Goal: Task Accomplishment & Management: Use online tool/utility

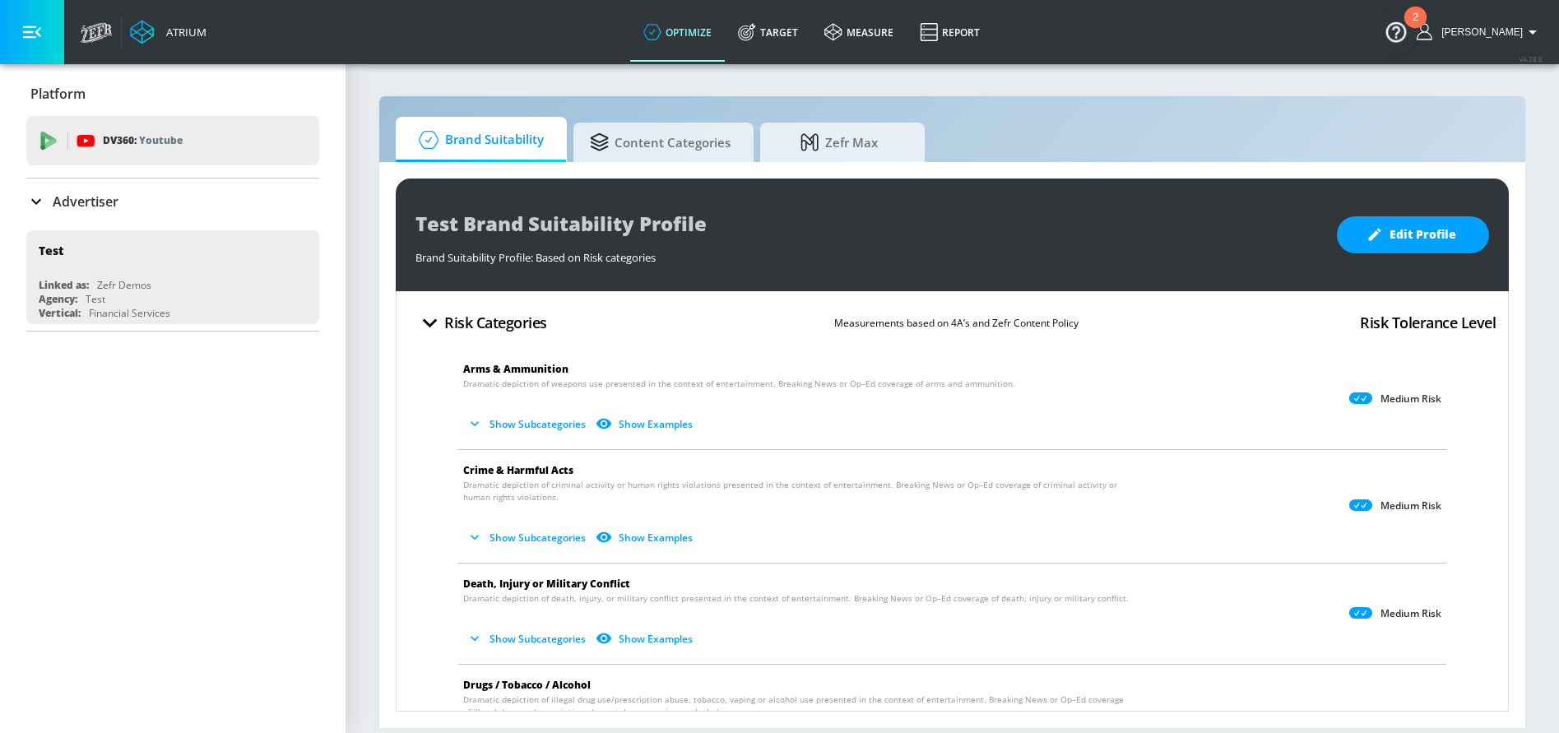
click at [23, 214] on div "Platform DV360: Youtube DV360: Youtube Advertiser Sort By A-Z asc ​ Add Account…" at bounding box center [172, 201] width 345 height 274
click at [30, 204] on icon at bounding box center [36, 202] width 20 height 20
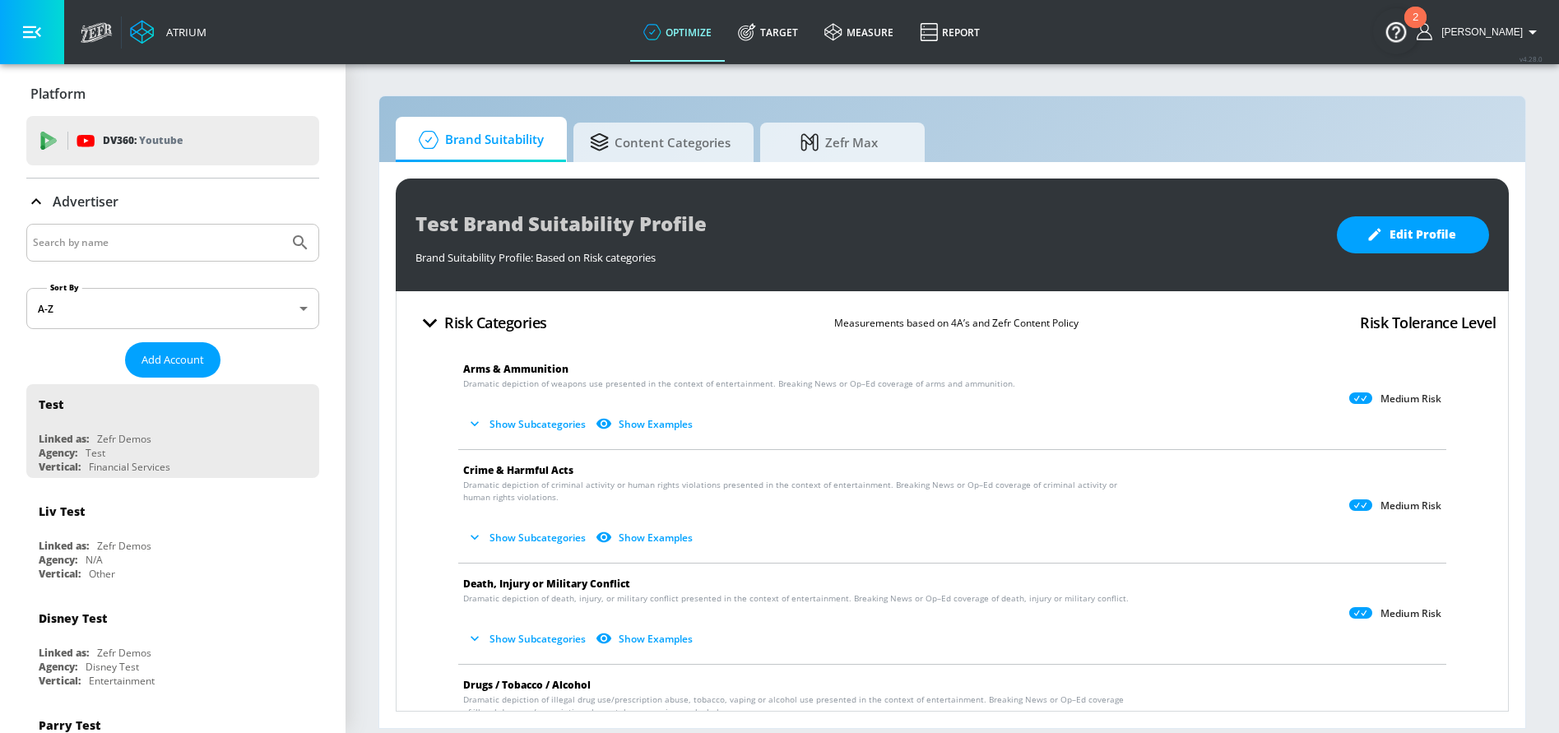
click at [123, 247] on input "Search by name" at bounding box center [157, 242] width 249 height 21
type input "Dairy Farmers"
click at [282, 225] on button "Submit Search" at bounding box center [300, 243] width 36 height 36
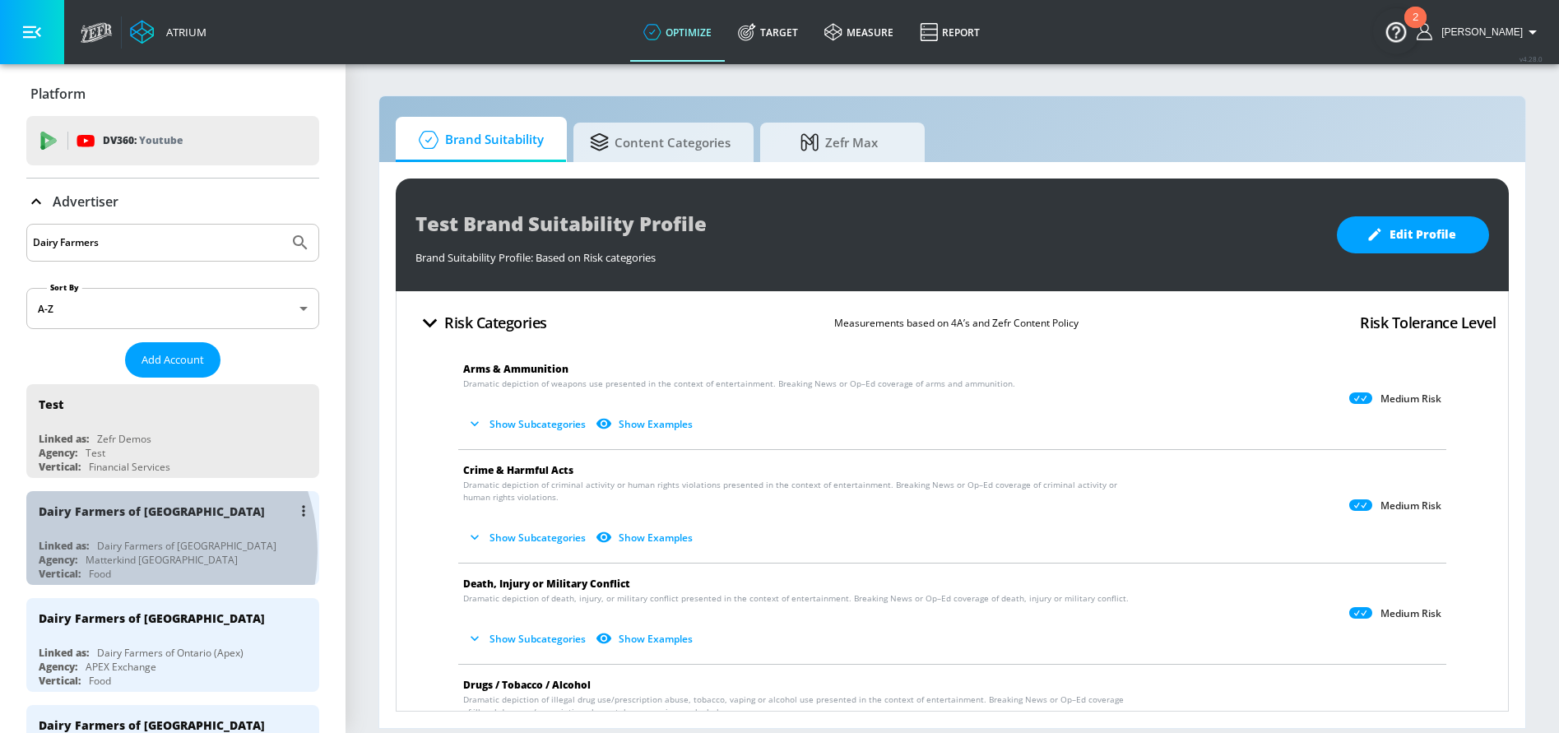
click at [122, 553] on div "Matterkind Canada" at bounding box center [162, 560] width 152 height 14
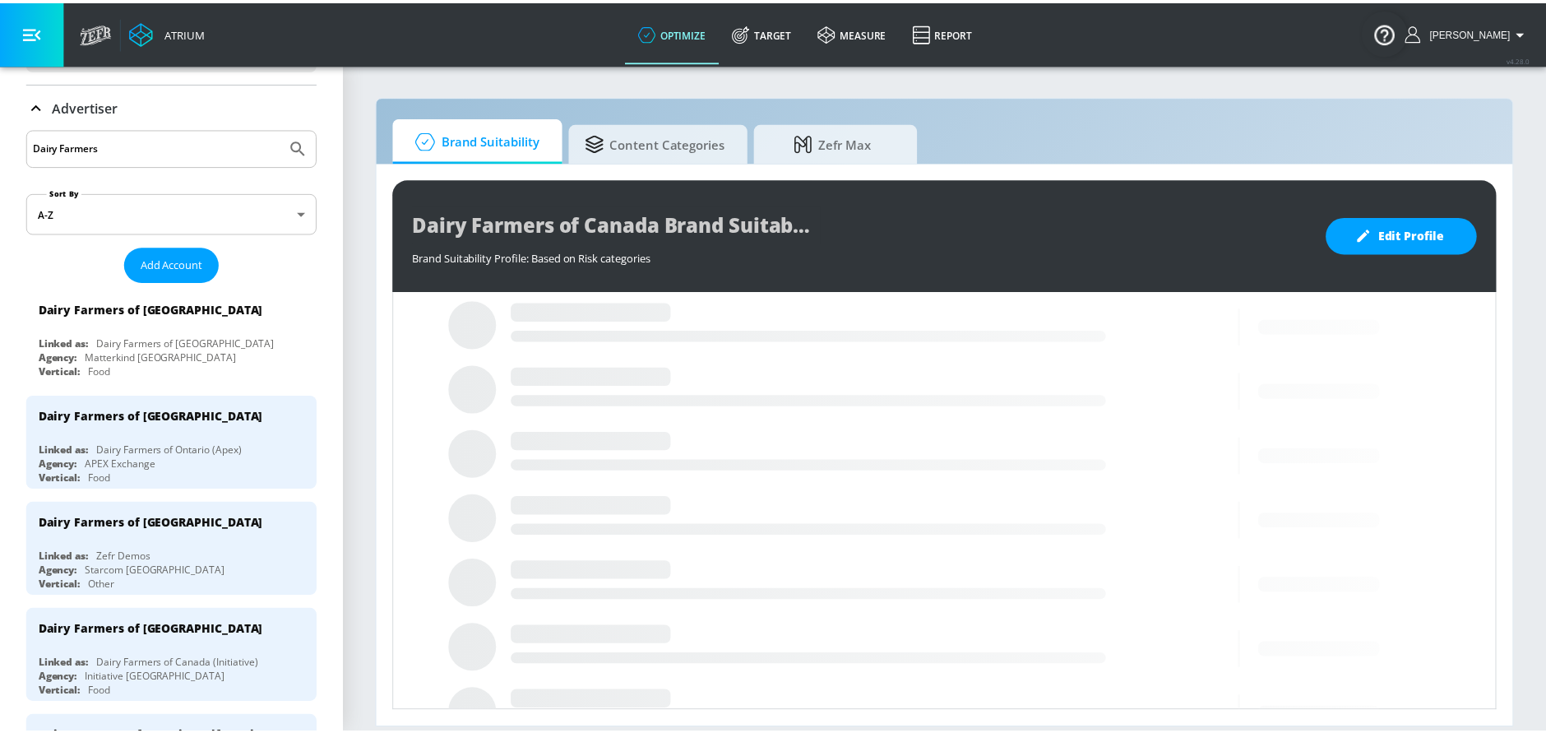
scroll to position [95, 0]
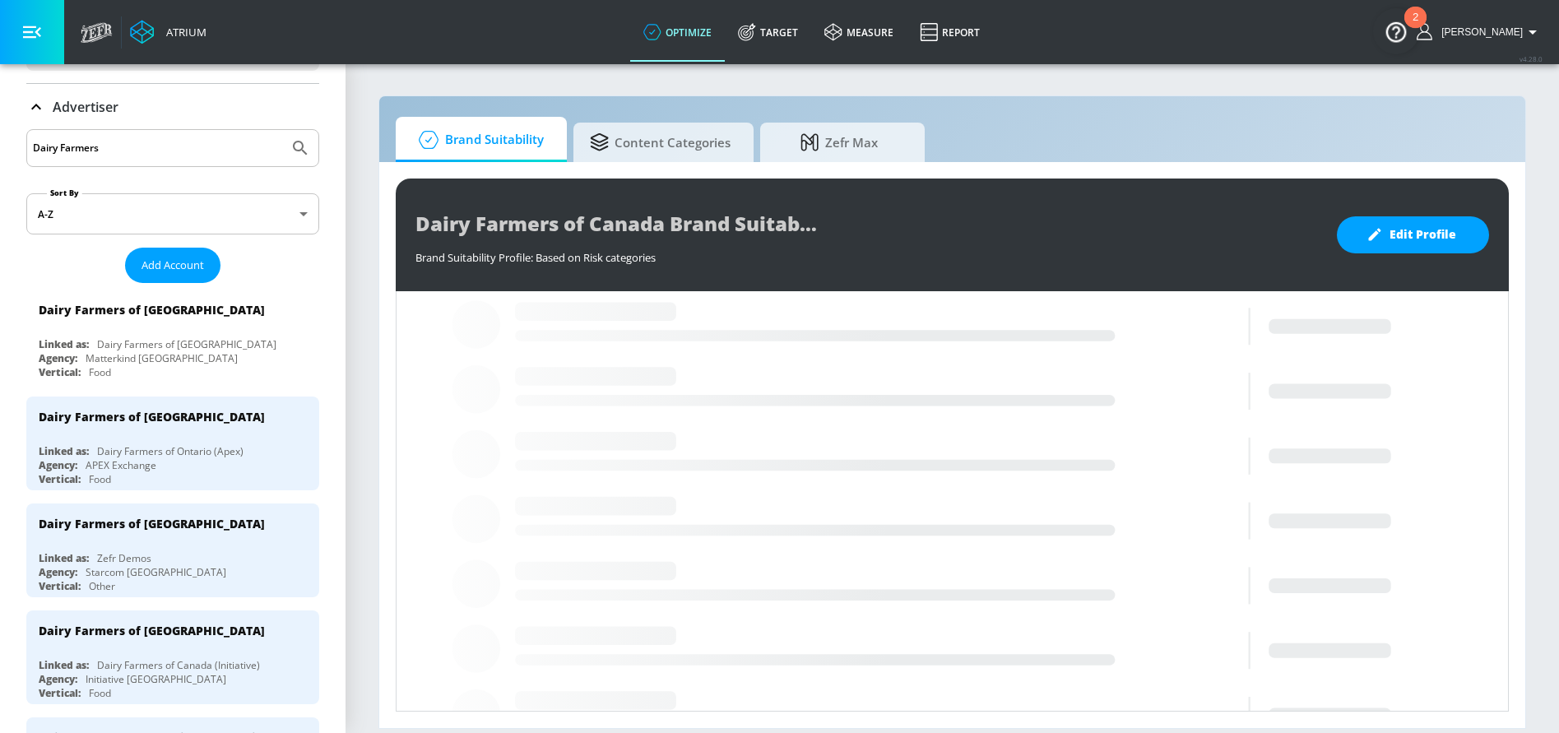
drag, startPoint x: 799, startPoint y: 17, endPoint x: 642, endPoint y: 87, distance: 172.0
click at [799, 17] on link "Target" at bounding box center [768, 31] width 86 height 59
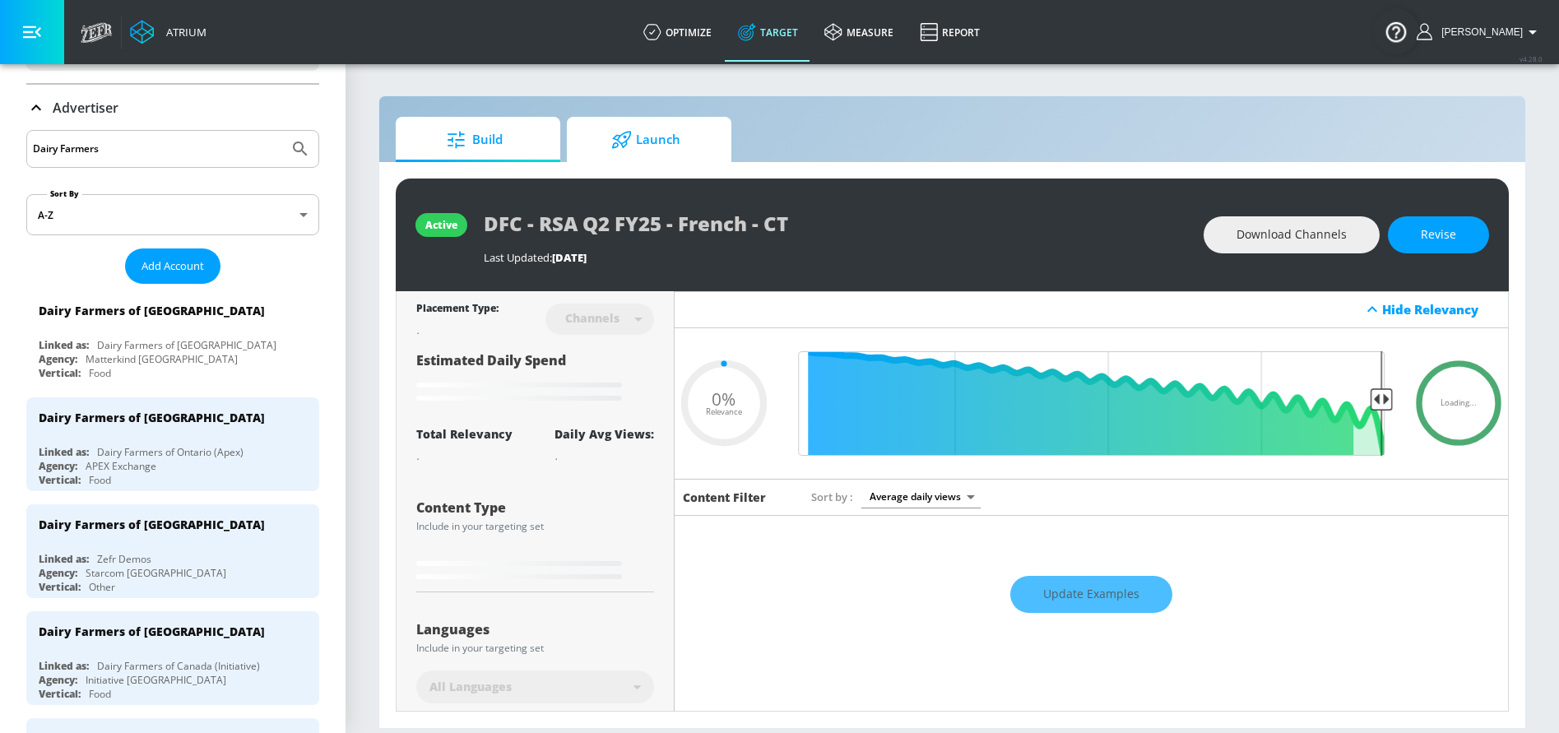
type input "0.05"
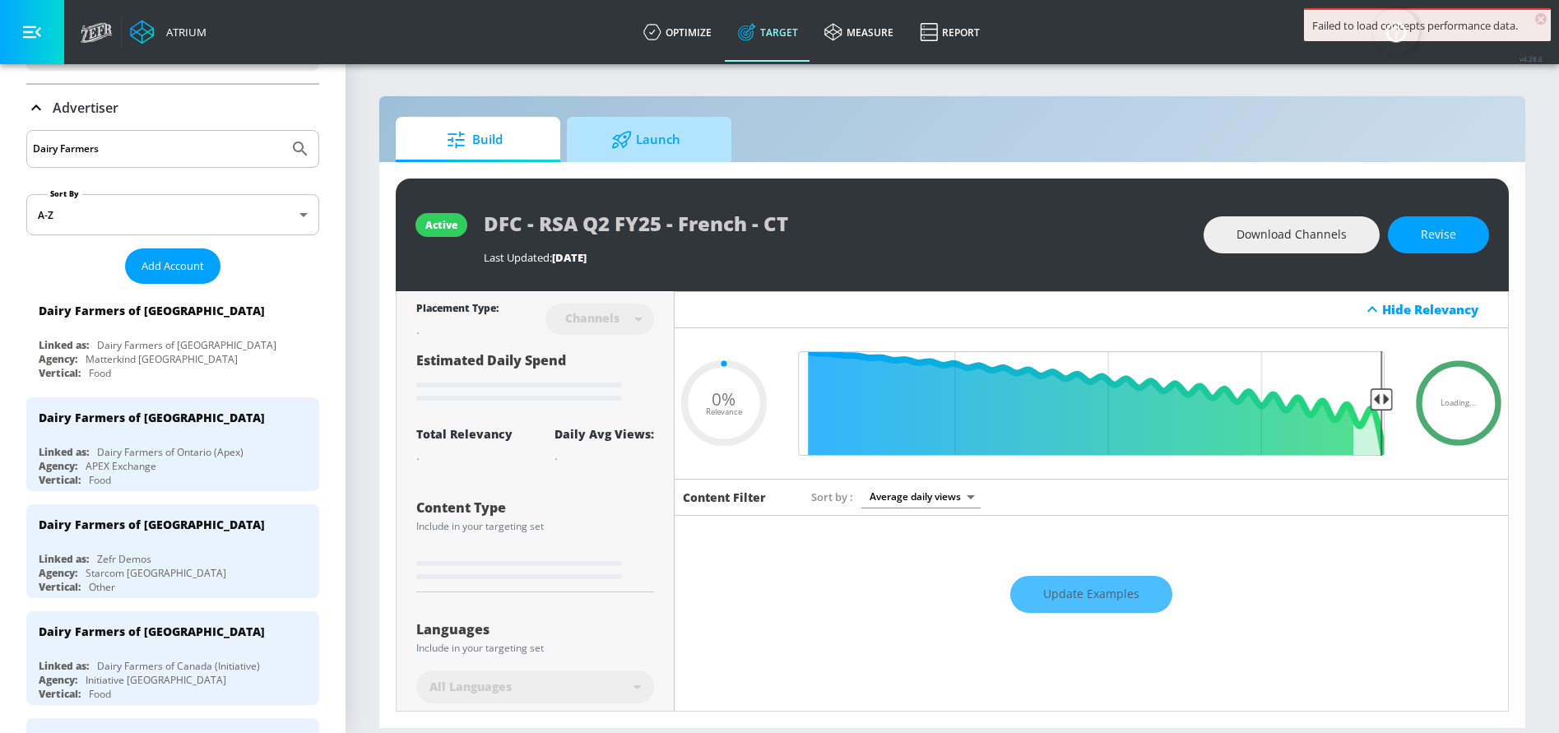
click at [634, 139] on div at bounding box center [623, 140] width 25 height 18
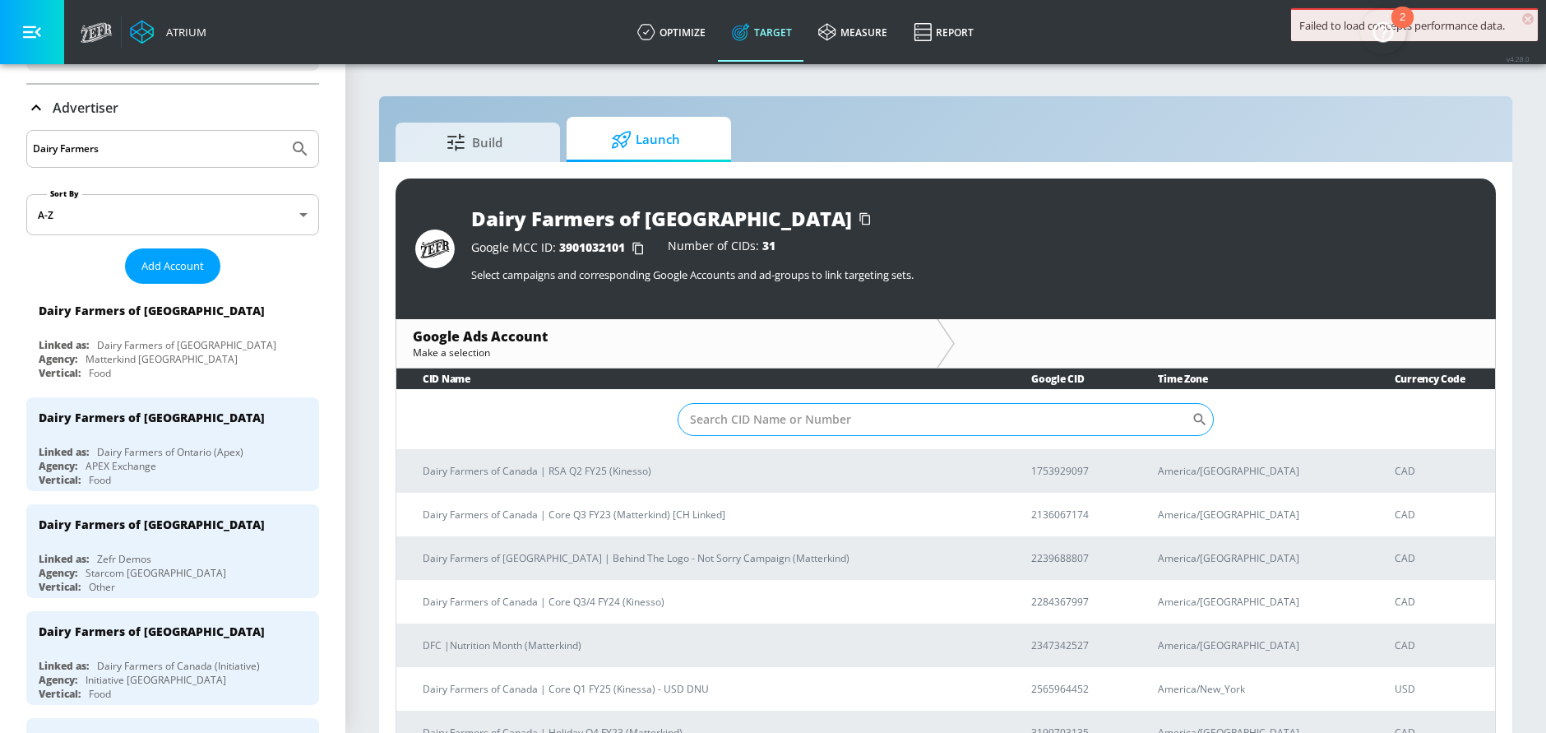
click at [786, 415] on input "Sort By" at bounding box center [935, 419] width 514 height 33
paste input "4914651093"
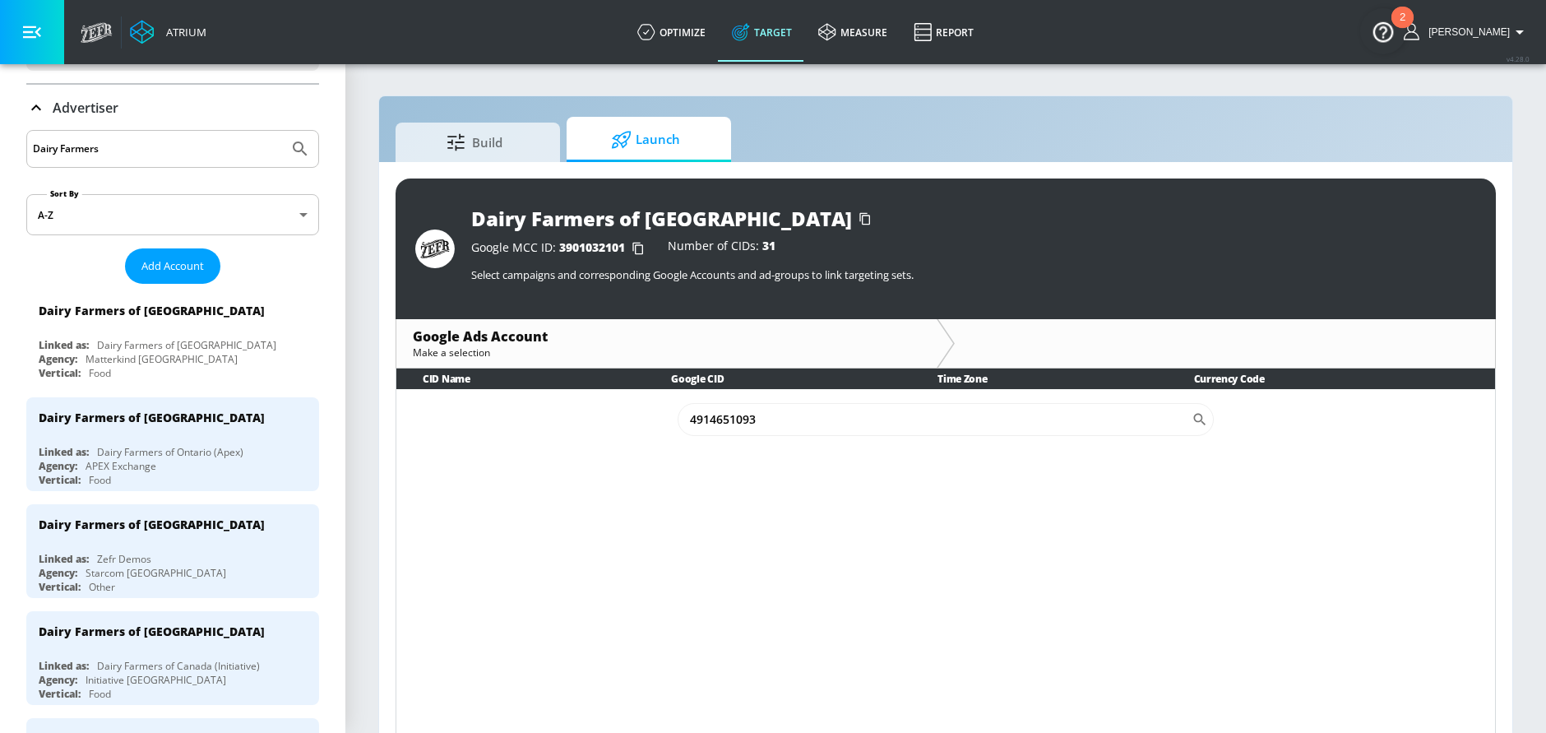
type input "4914651093"
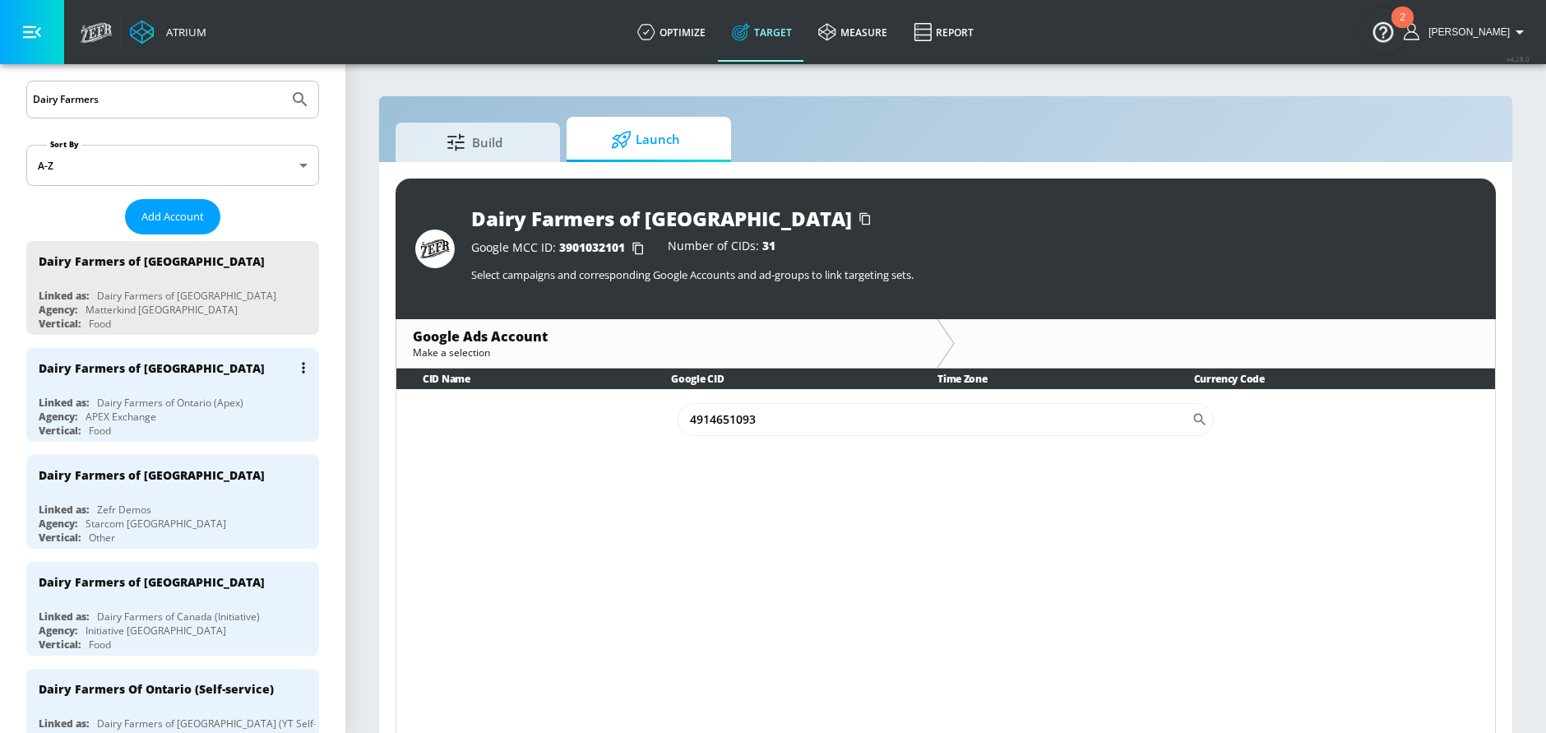
click at [115, 393] on div "Dairy Farmers of Ontario Linked as: Dairy Farmers of Ontario (Apex) Agency: APE…" at bounding box center [172, 395] width 293 height 94
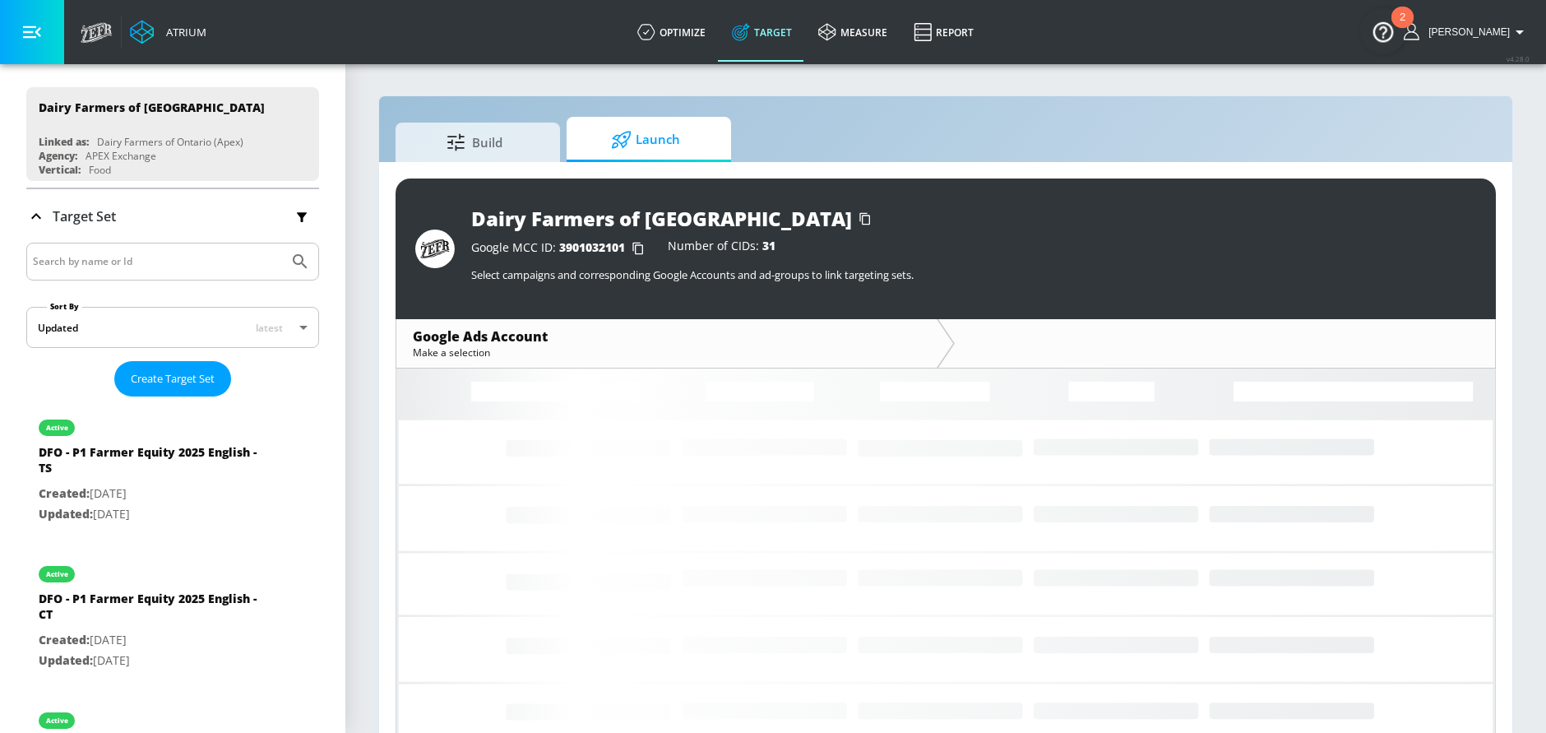
click at [641, 138] on span "Launch" at bounding box center [645, 139] width 125 height 39
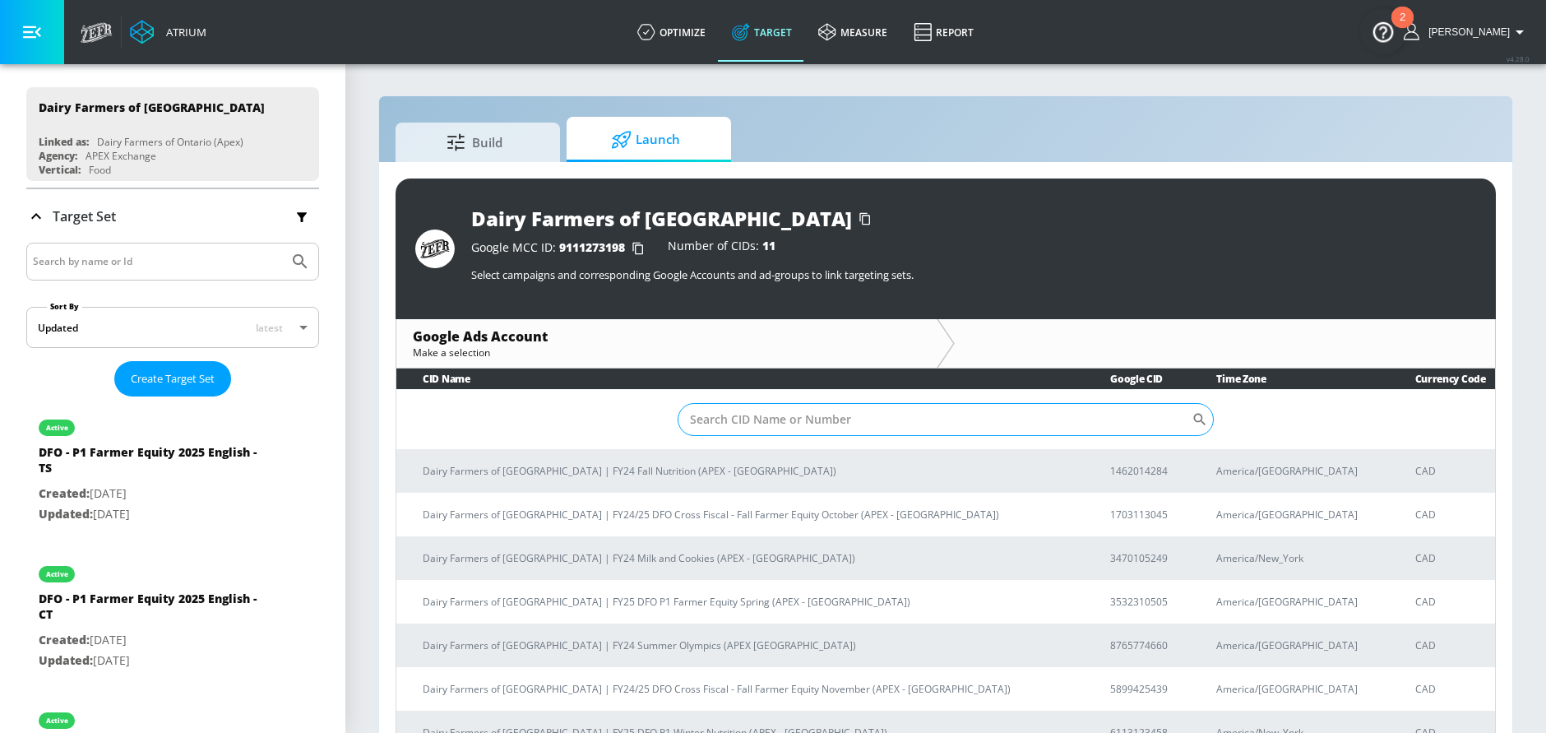
click at [731, 427] on input "Sort By" at bounding box center [935, 419] width 514 height 33
paste input "4914651093"
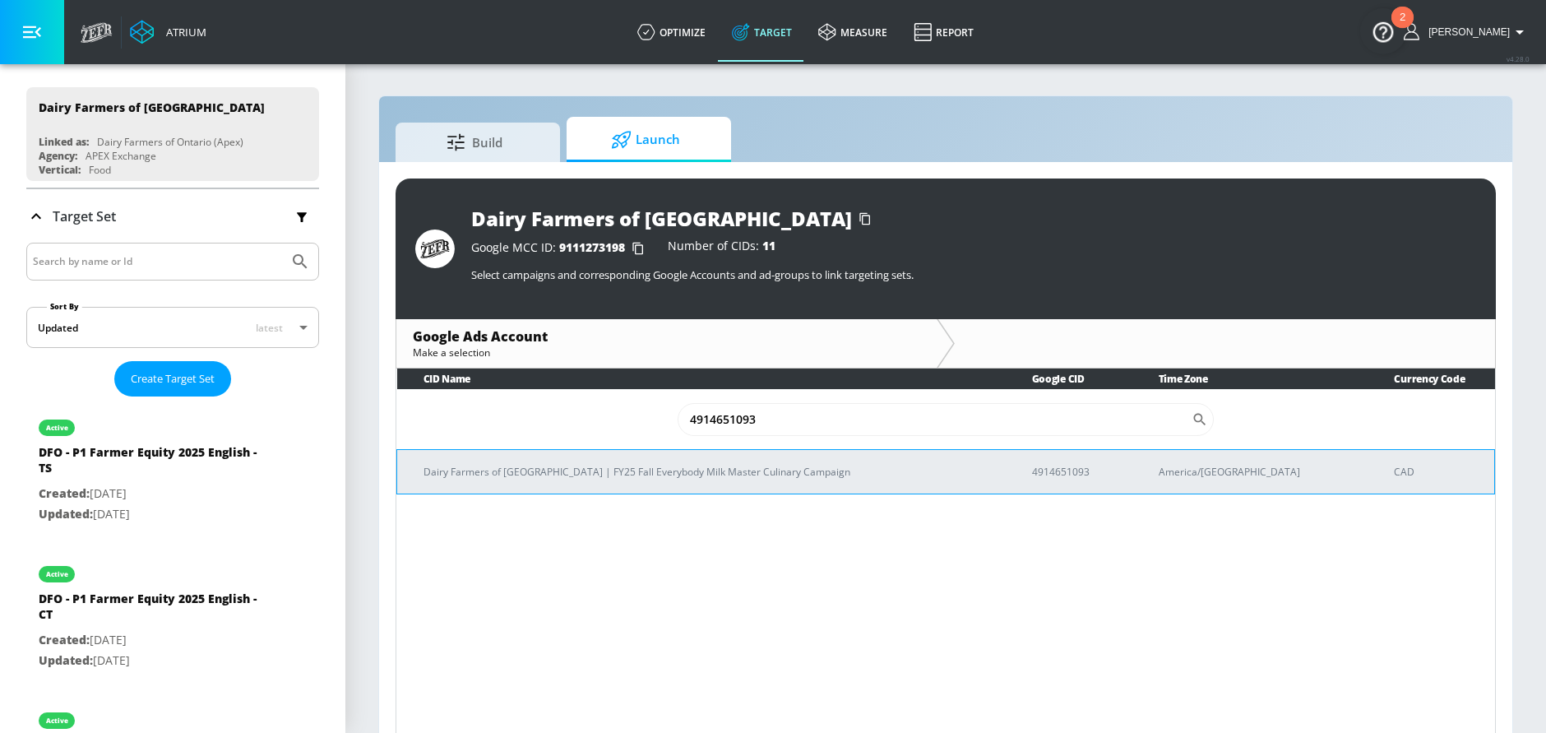
type input "4914651093"
click at [568, 467] on p "Dairy Farmers of Ontario | FY25 Fall Everybody Milk Master Culinary Campaign" at bounding box center [708, 471] width 569 height 17
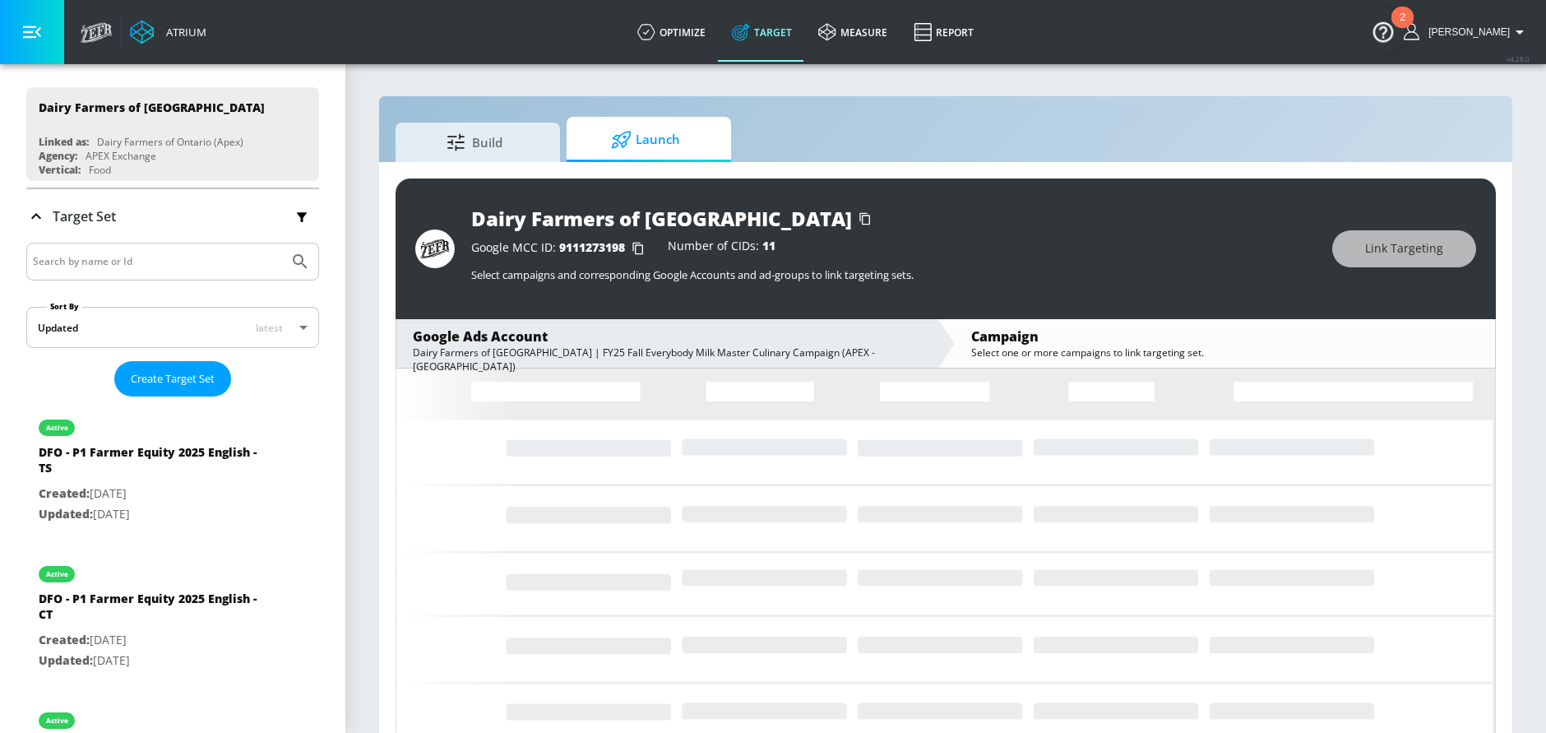
click at [31, 25] on icon "button" at bounding box center [32, 32] width 18 height 18
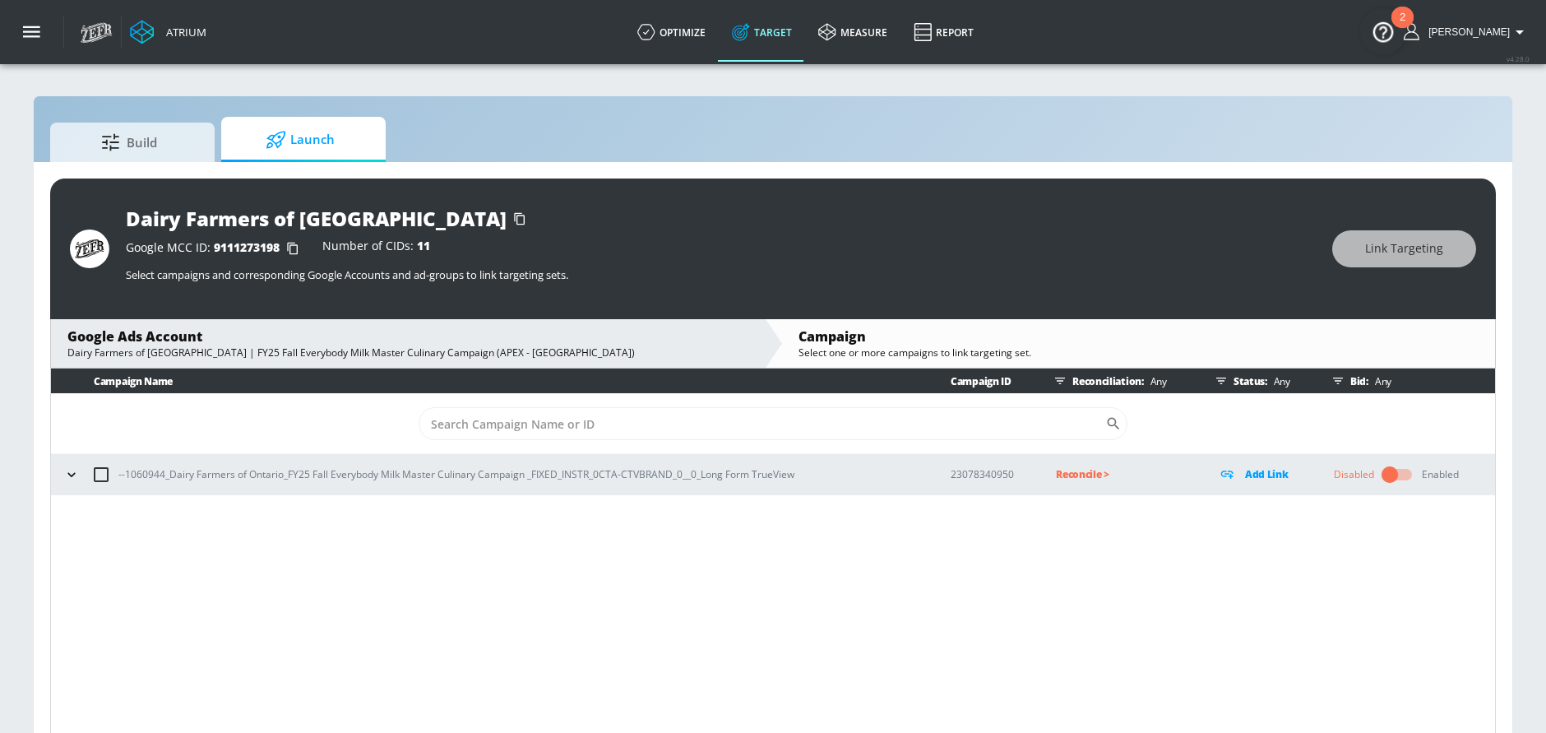
click at [74, 480] on icon "button" at bounding box center [71, 474] width 16 height 16
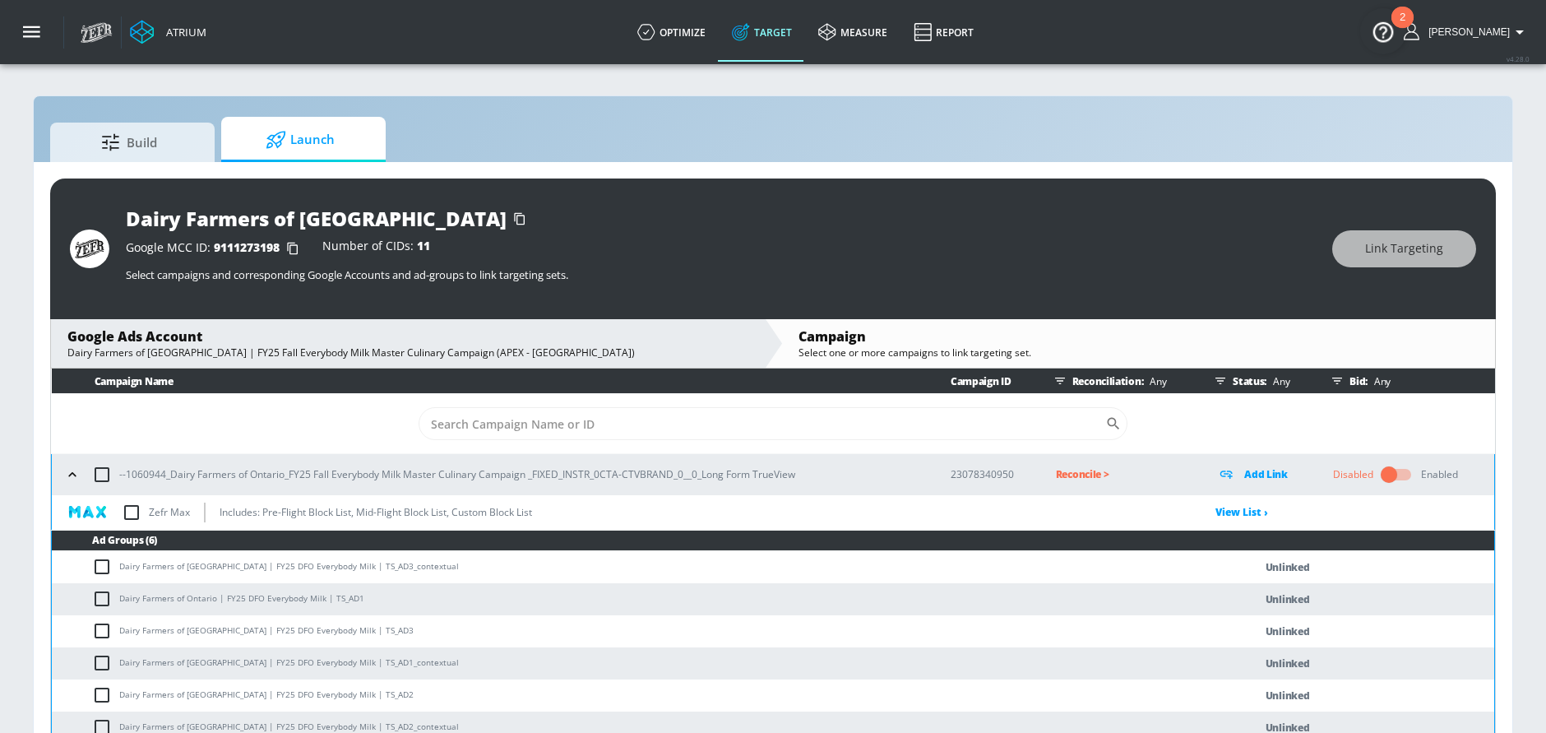
click at [76, 478] on icon "button" at bounding box center [72, 474] width 16 height 16
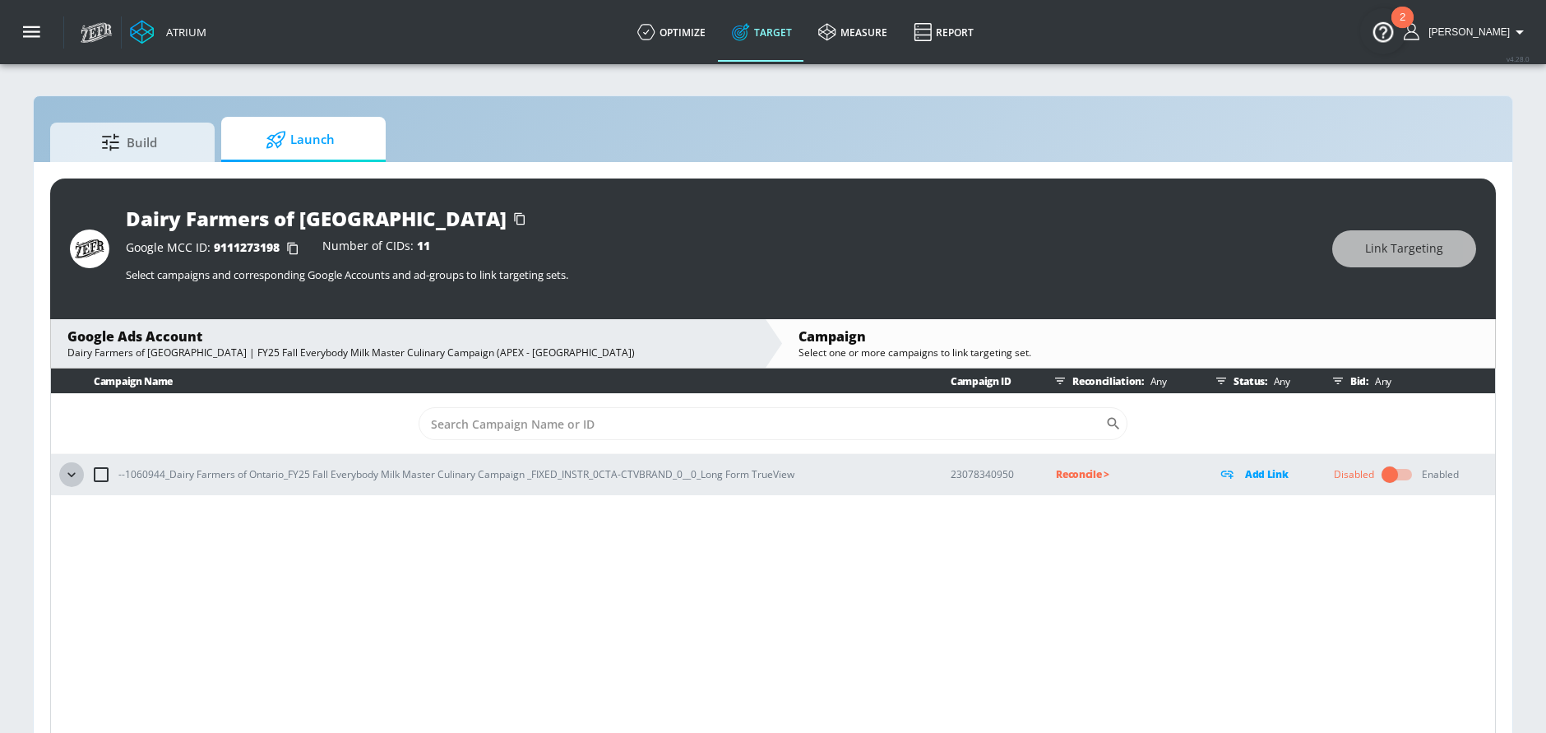
click at [75, 477] on icon "button" at bounding box center [71, 474] width 16 height 16
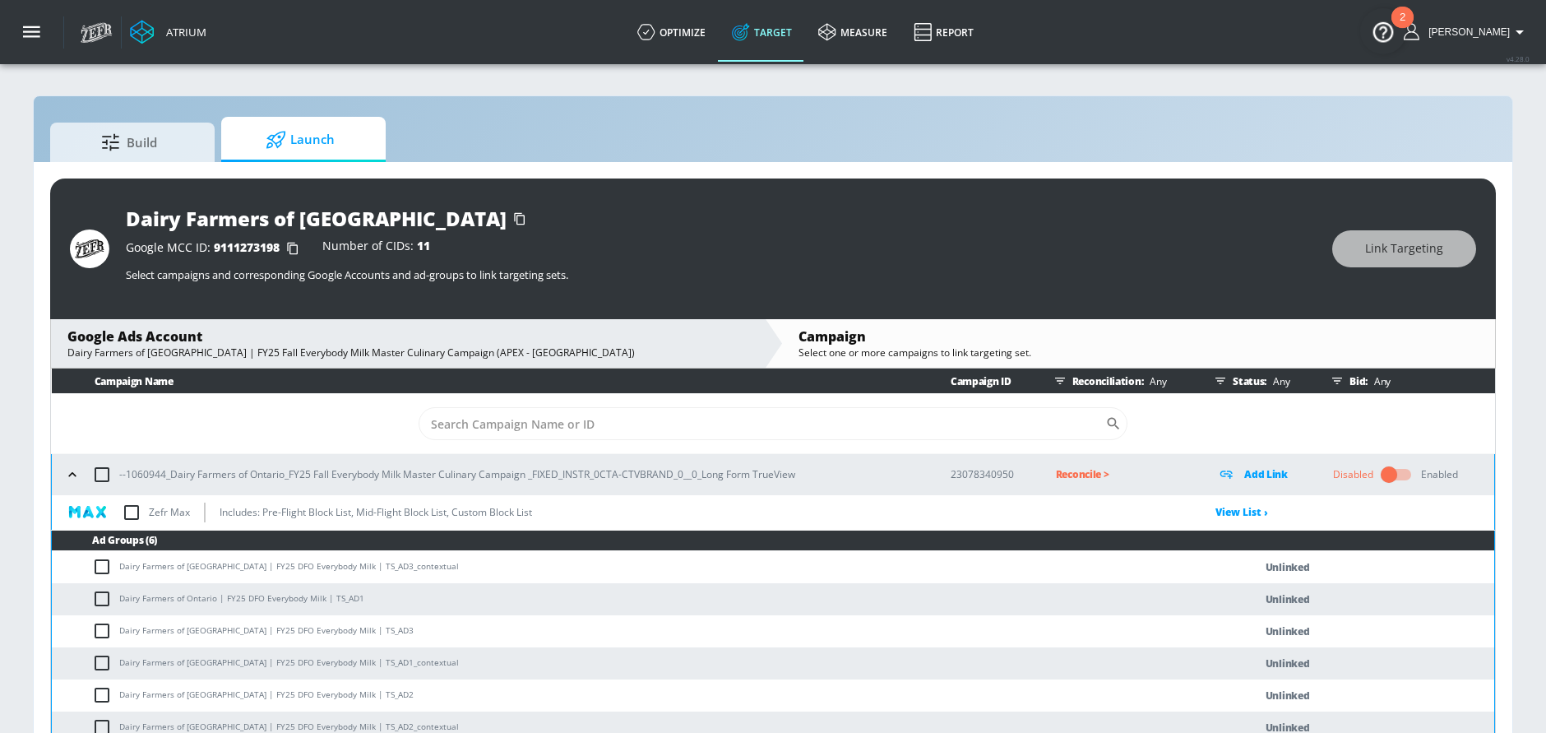
scroll to position [6, 0]
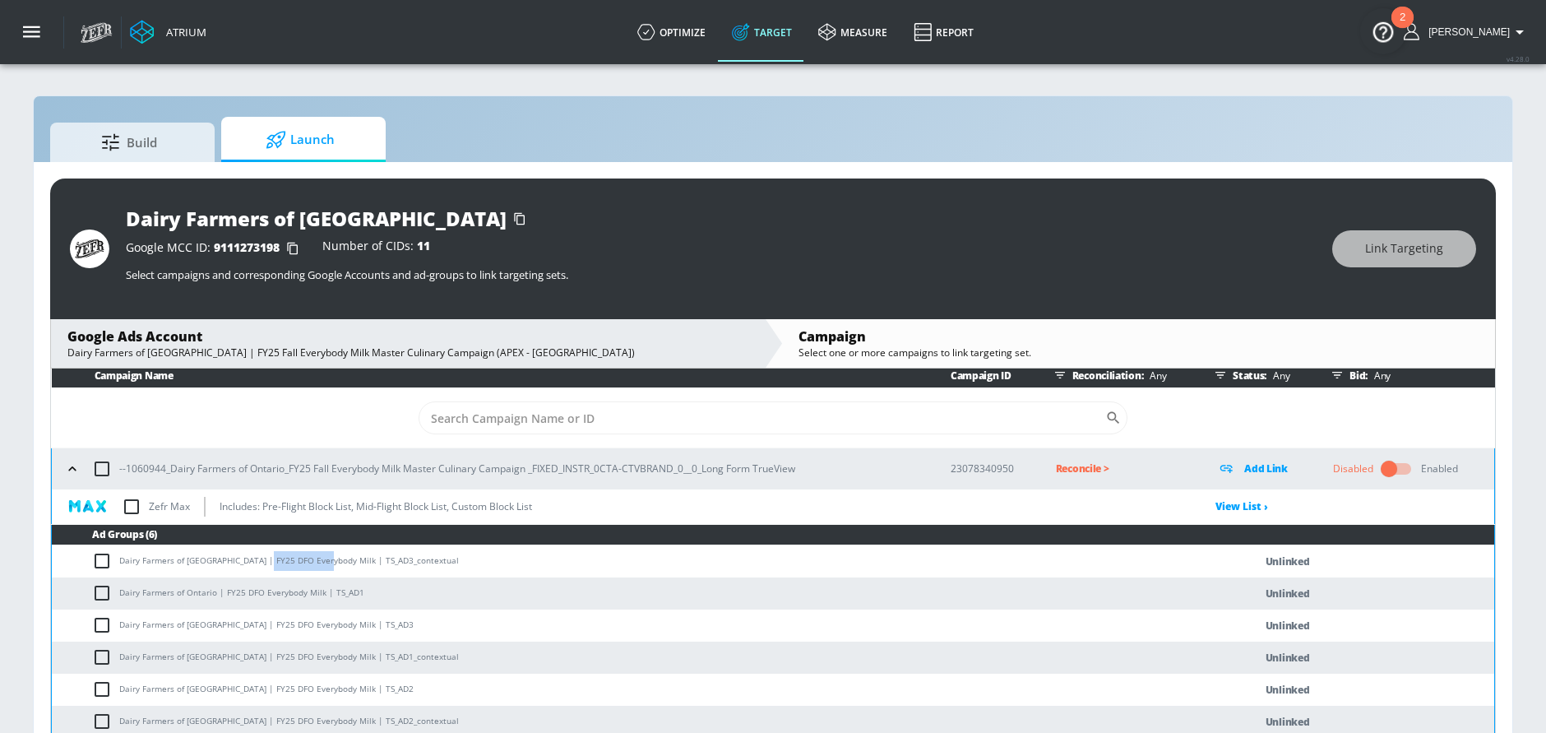
drag, startPoint x: 262, startPoint y: 563, endPoint x: 318, endPoint y: 563, distance: 55.9
click at [318, 563] on td "Dairy Farmers of Ontario | FY25 DFO Everybody Milk | TS_AD3_contextual" at bounding box center [636, 561] width 1169 height 32
copy td "Everybody Milk"
click at [90, 560] on td "Dairy Farmers of Ontario | FY25 DFO Everybody Milk | TS_AD3_contextual" at bounding box center [636, 561] width 1169 height 32
click at [103, 587] on input "checkbox" at bounding box center [105, 593] width 27 height 20
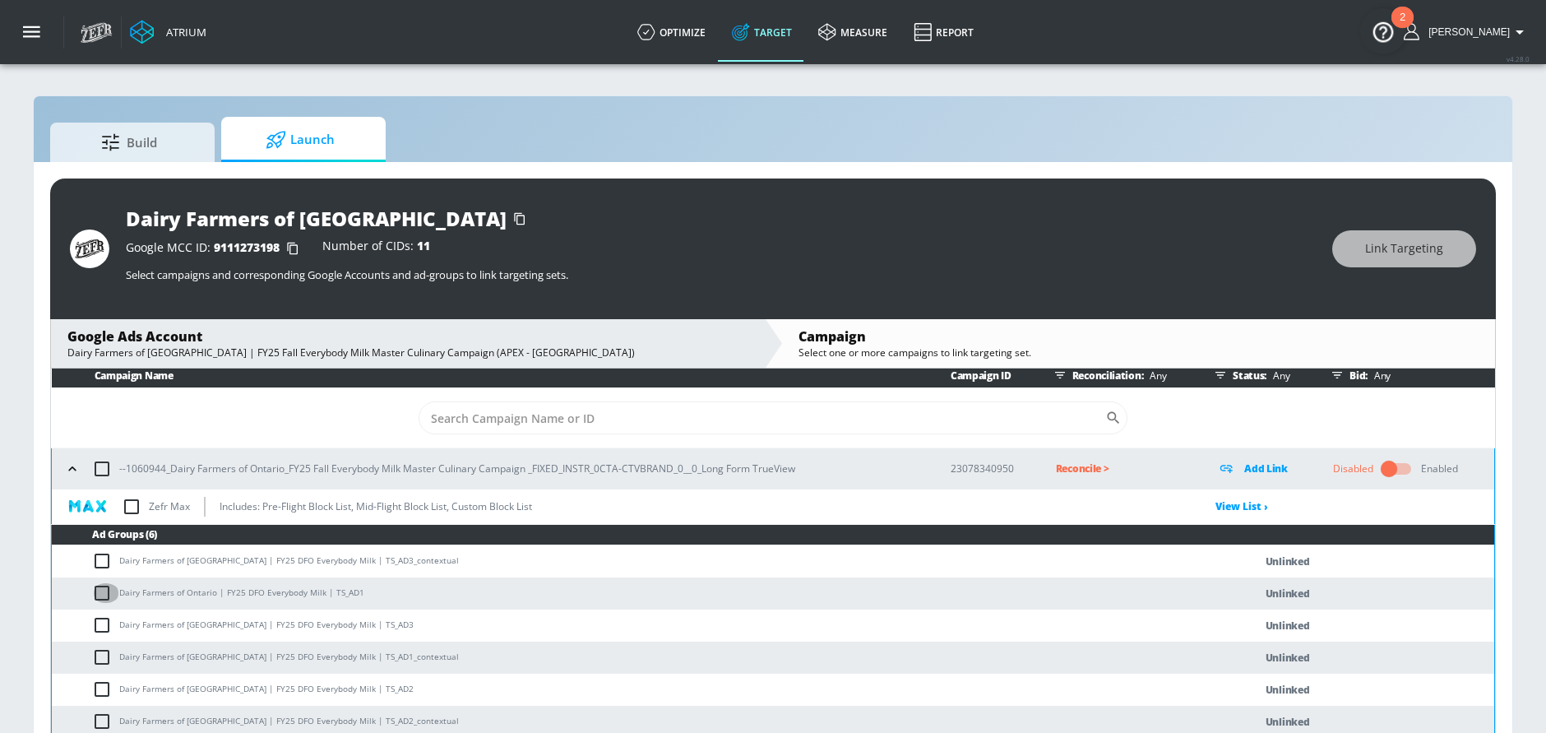
checkbox input "true"
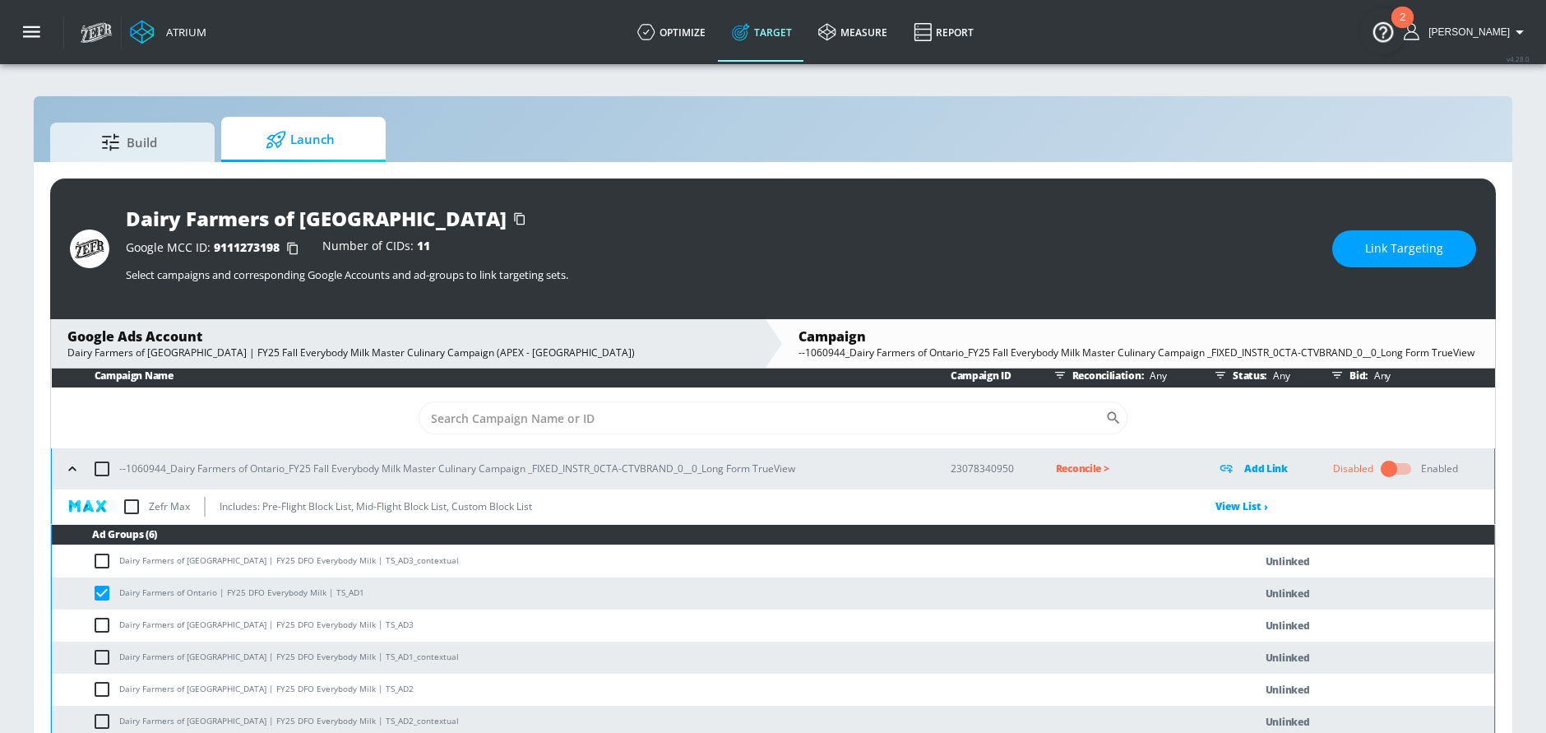
click at [103, 563] on input "checkbox" at bounding box center [105, 561] width 27 height 20
checkbox input "true"
click at [103, 617] on input "checkbox" at bounding box center [105, 625] width 27 height 20
checkbox input "true"
click at [103, 656] on input "checkbox" at bounding box center [105, 657] width 27 height 20
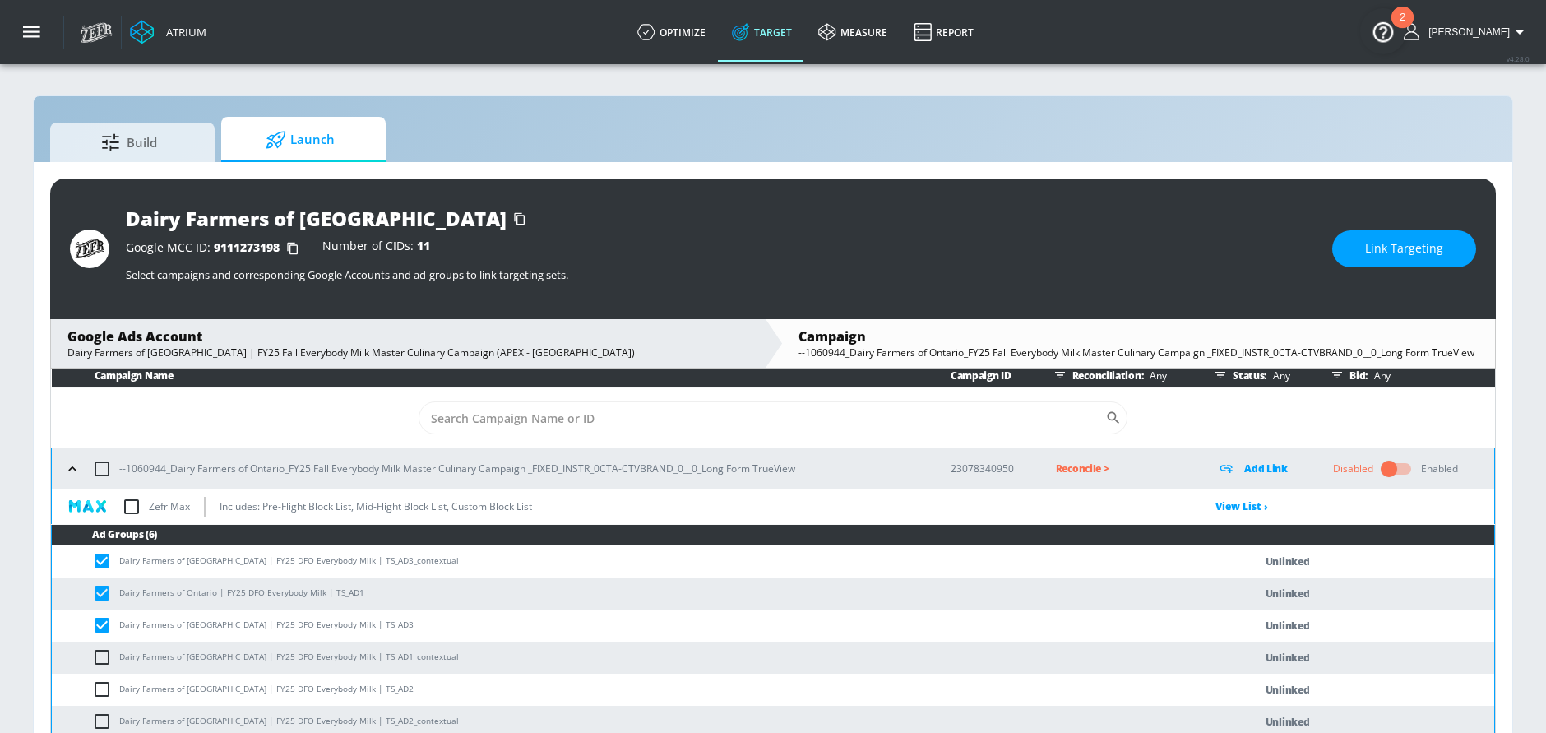
checkbox input "true"
click at [103, 684] on input "checkbox" at bounding box center [105, 689] width 27 height 20
checkbox input "true"
click at [103, 708] on td "Dairy Farmers of Ontario | FY25 DFO Everybody Milk | TS_AD2_contextual" at bounding box center [636, 722] width 1169 height 32
click at [103, 711] on input "checkbox" at bounding box center [105, 721] width 27 height 20
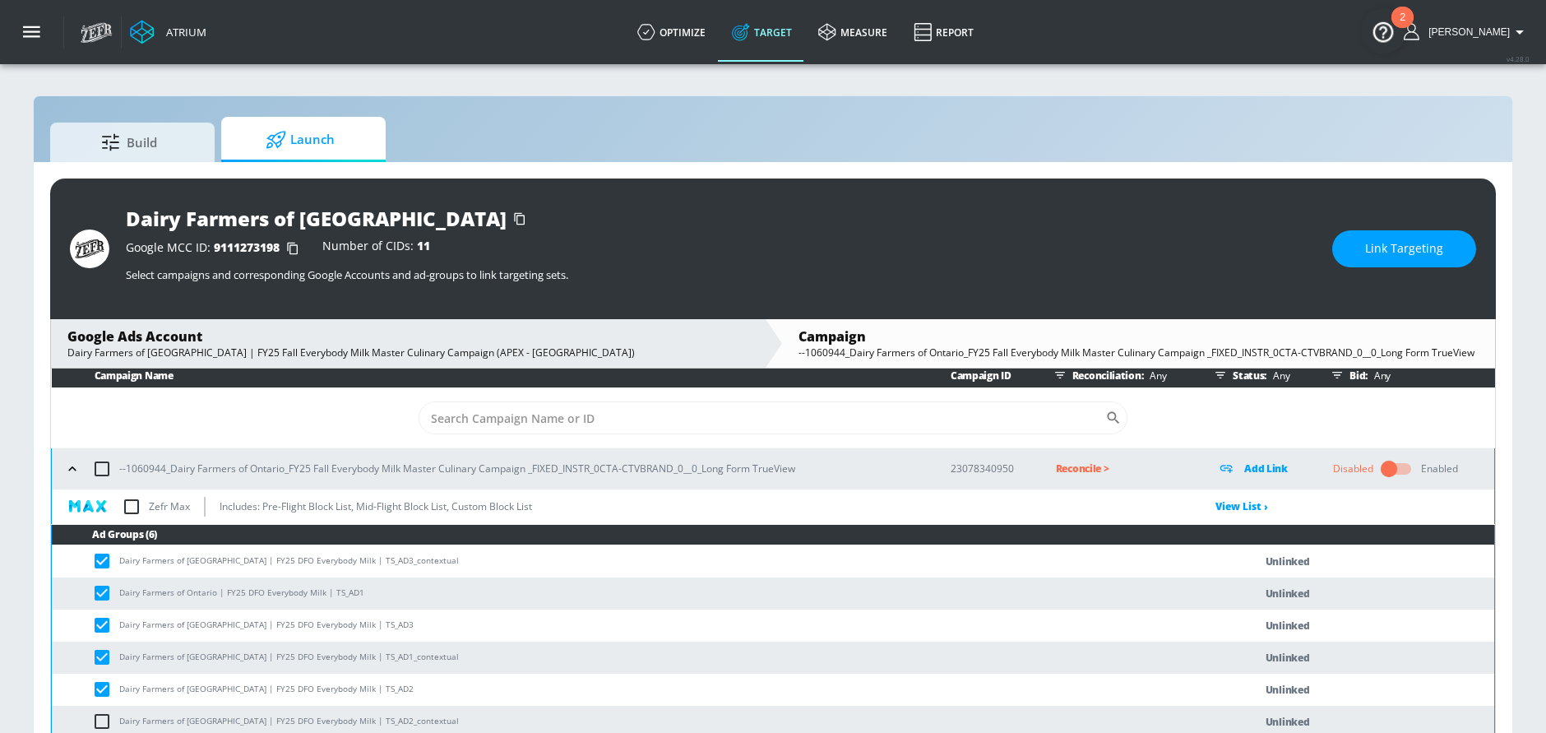
checkbox input "true"
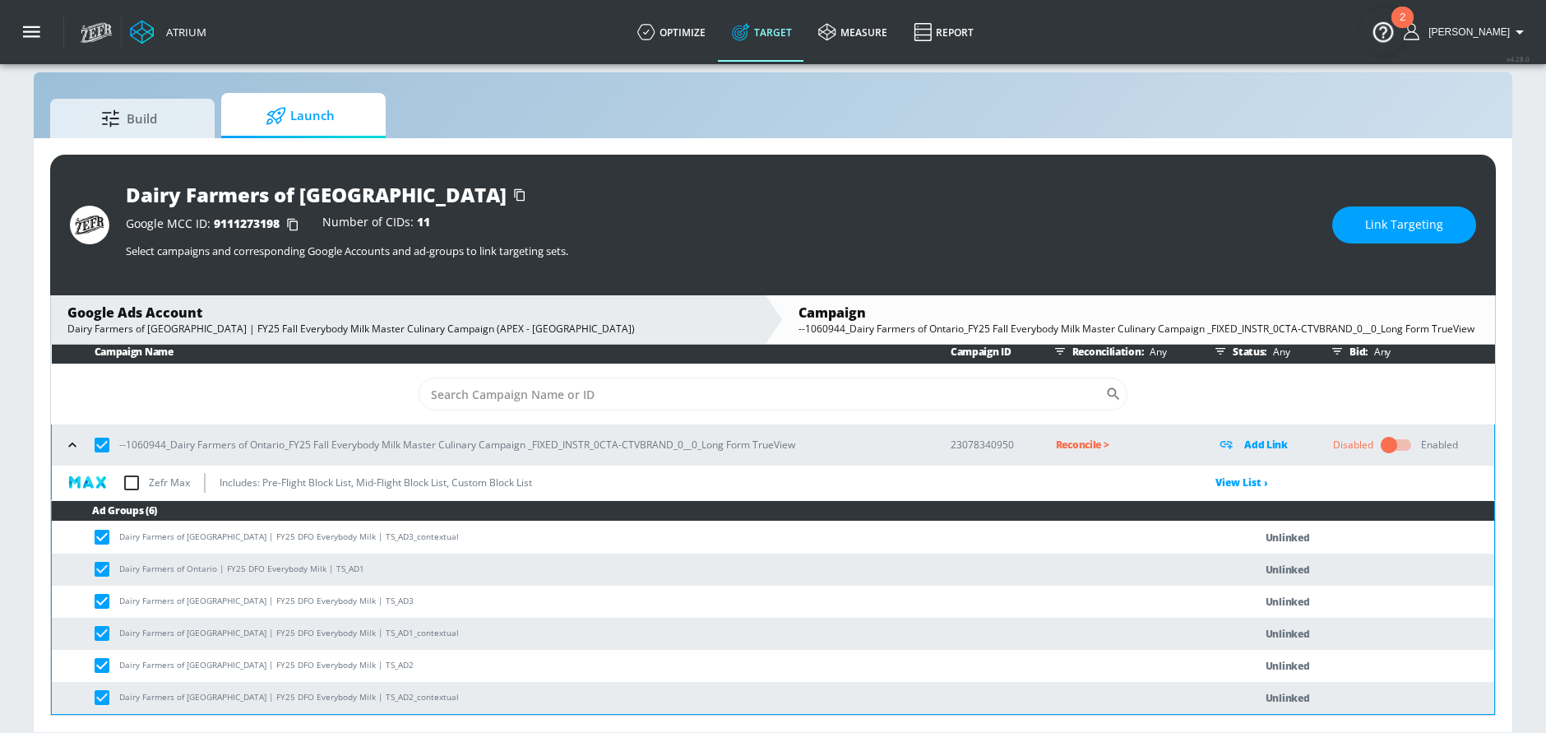
click at [1356, 221] on button "Link Targeting" at bounding box center [1404, 224] width 144 height 37
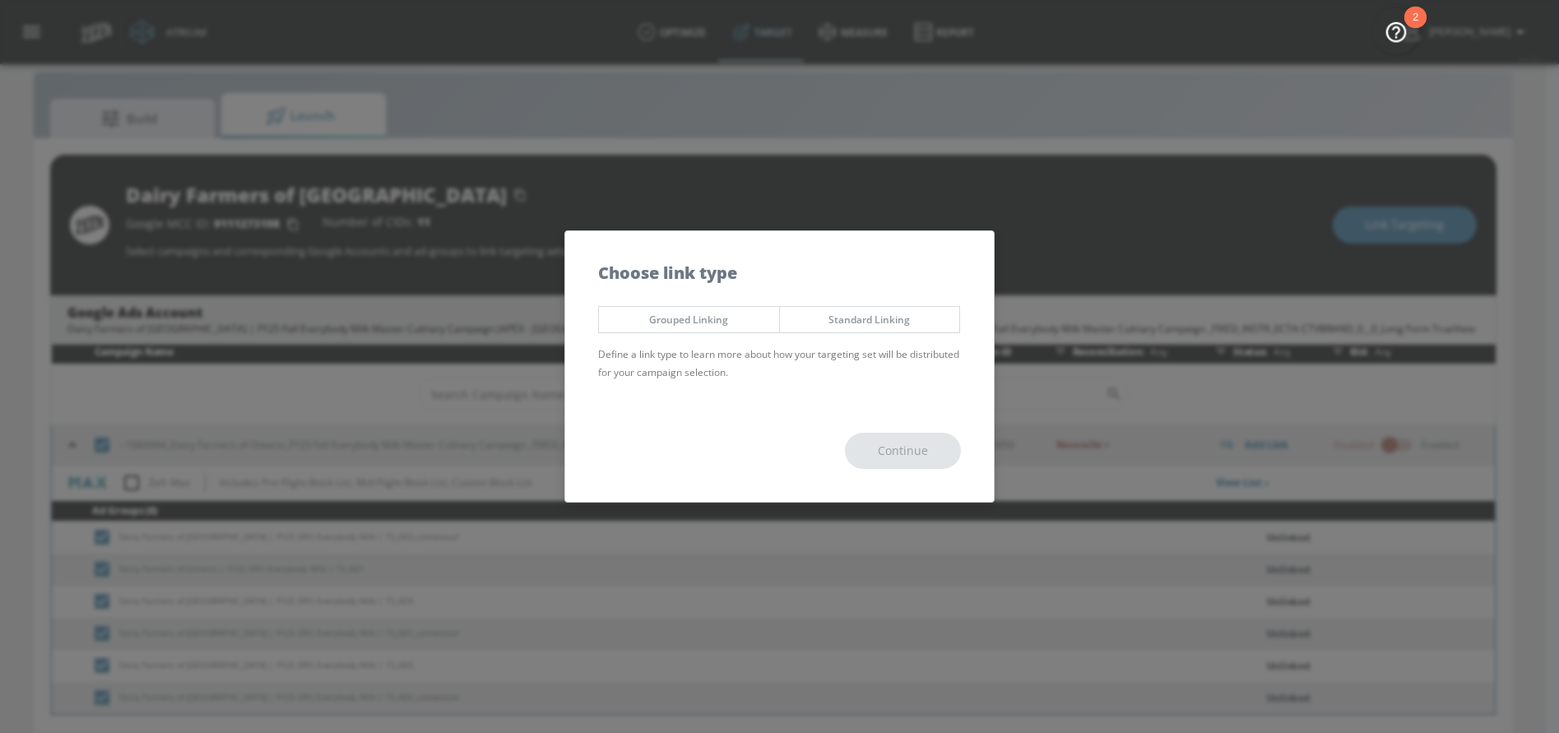
click at [693, 318] on span "Grouped Linking" at bounding box center [688, 319] width 155 height 17
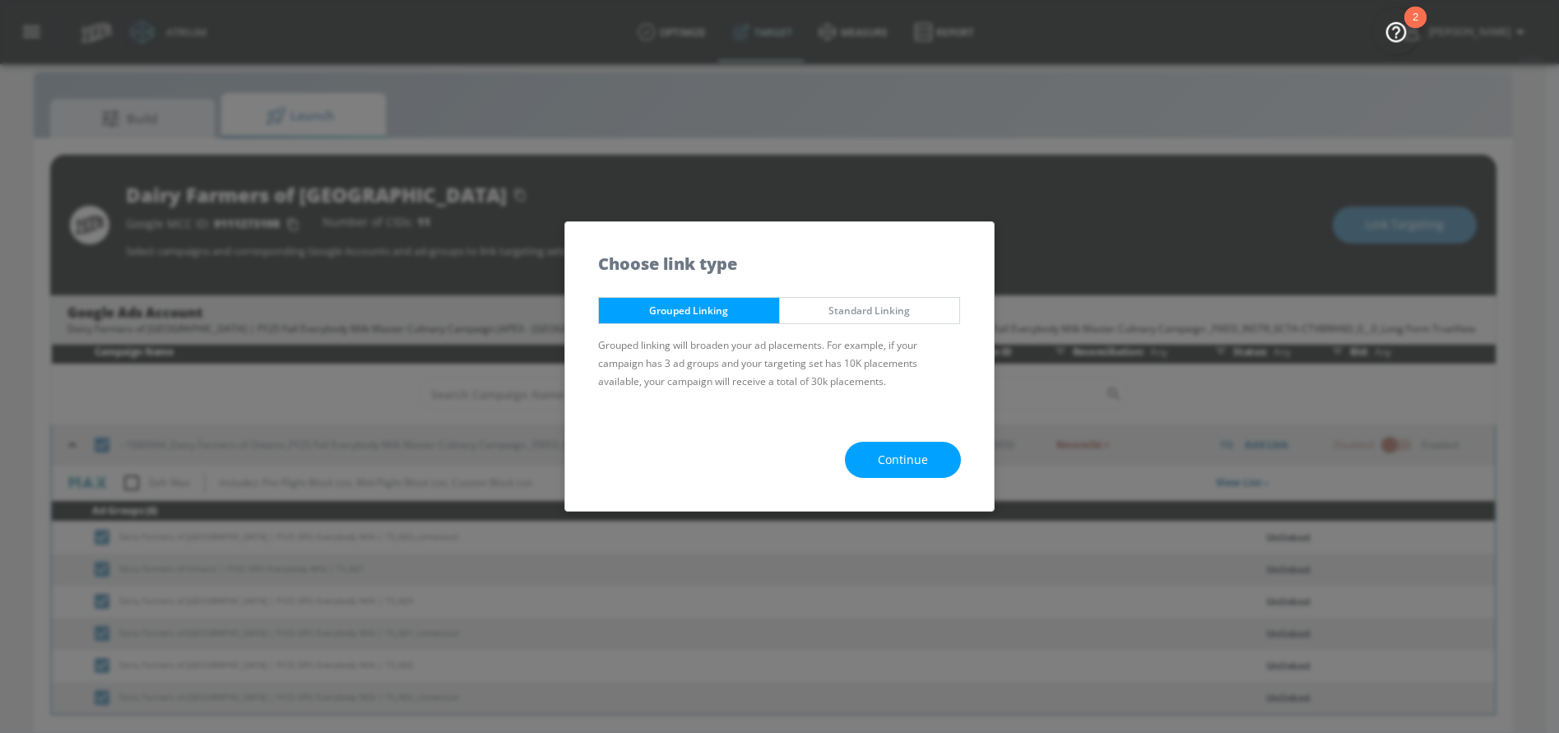
click at [890, 453] on span "Continue" at bounding box center [903, 460] width 50 height 21
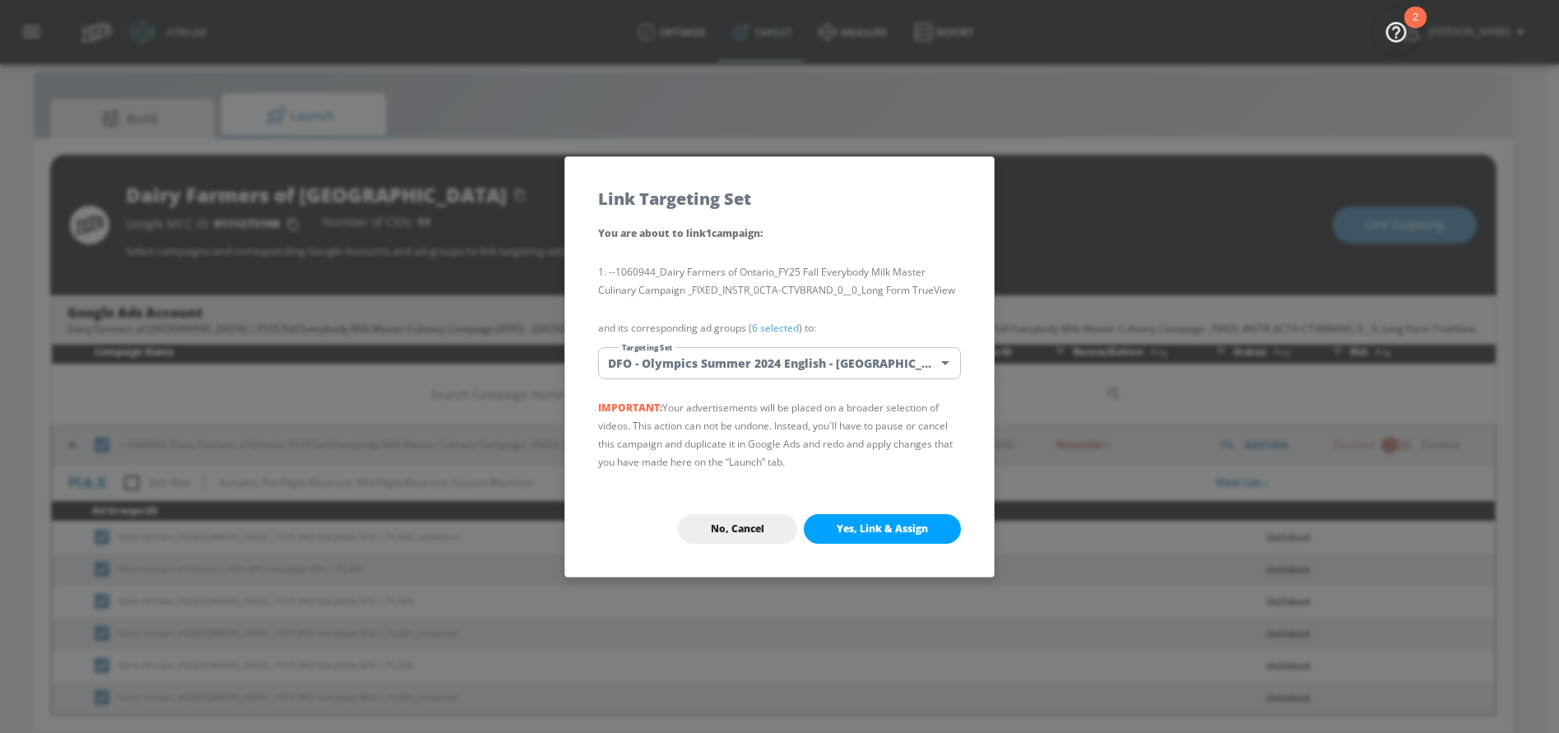
click at [699, 375] on body "Atrium optimize Target measure Report optimize Target measure Report v 4.28.0 N…" at bounding box center [779, 354] width 1559 height 757
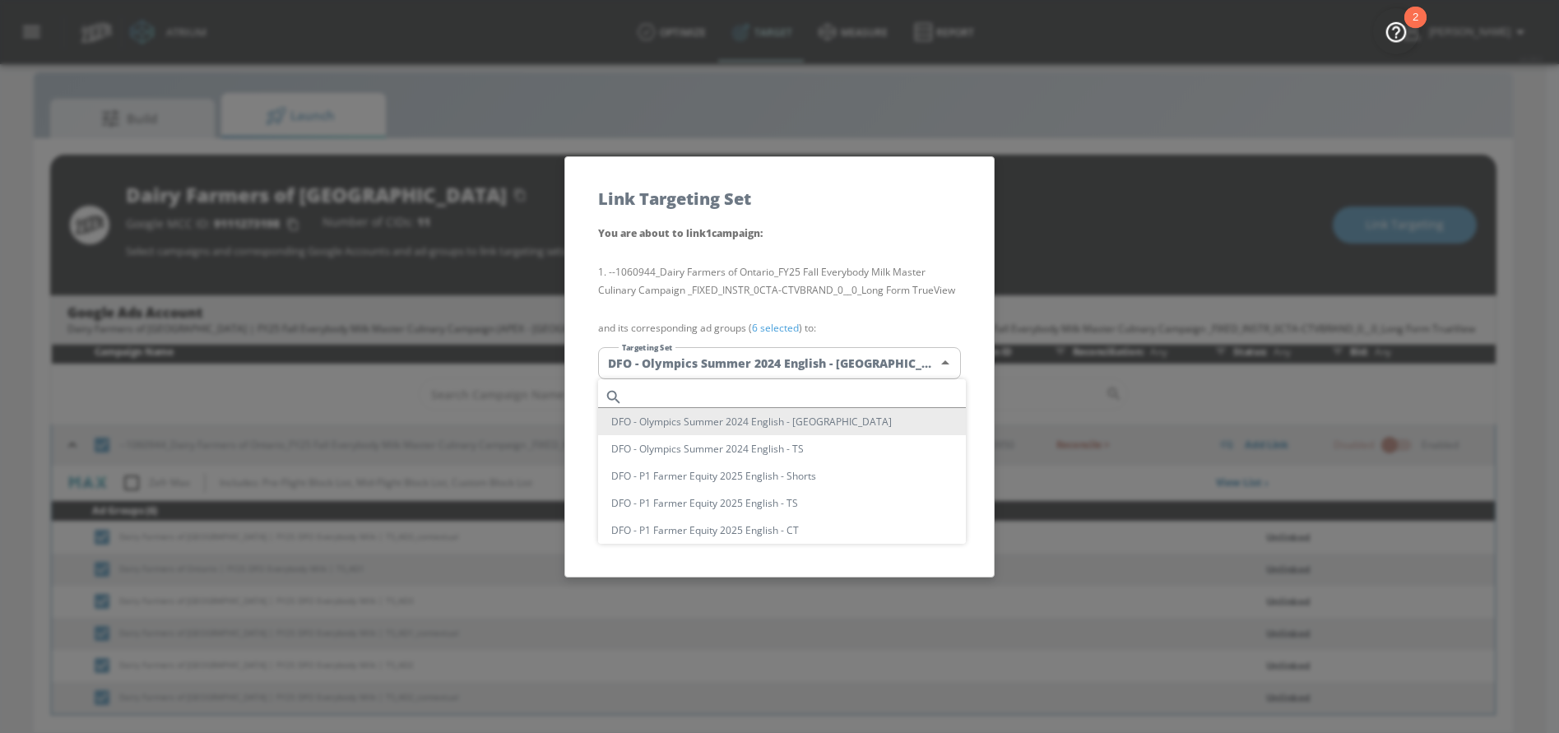
click at [685, 400] on input "text" at bounding box center [797, 397] width 336 height 22
paste input "Everybody Milk"
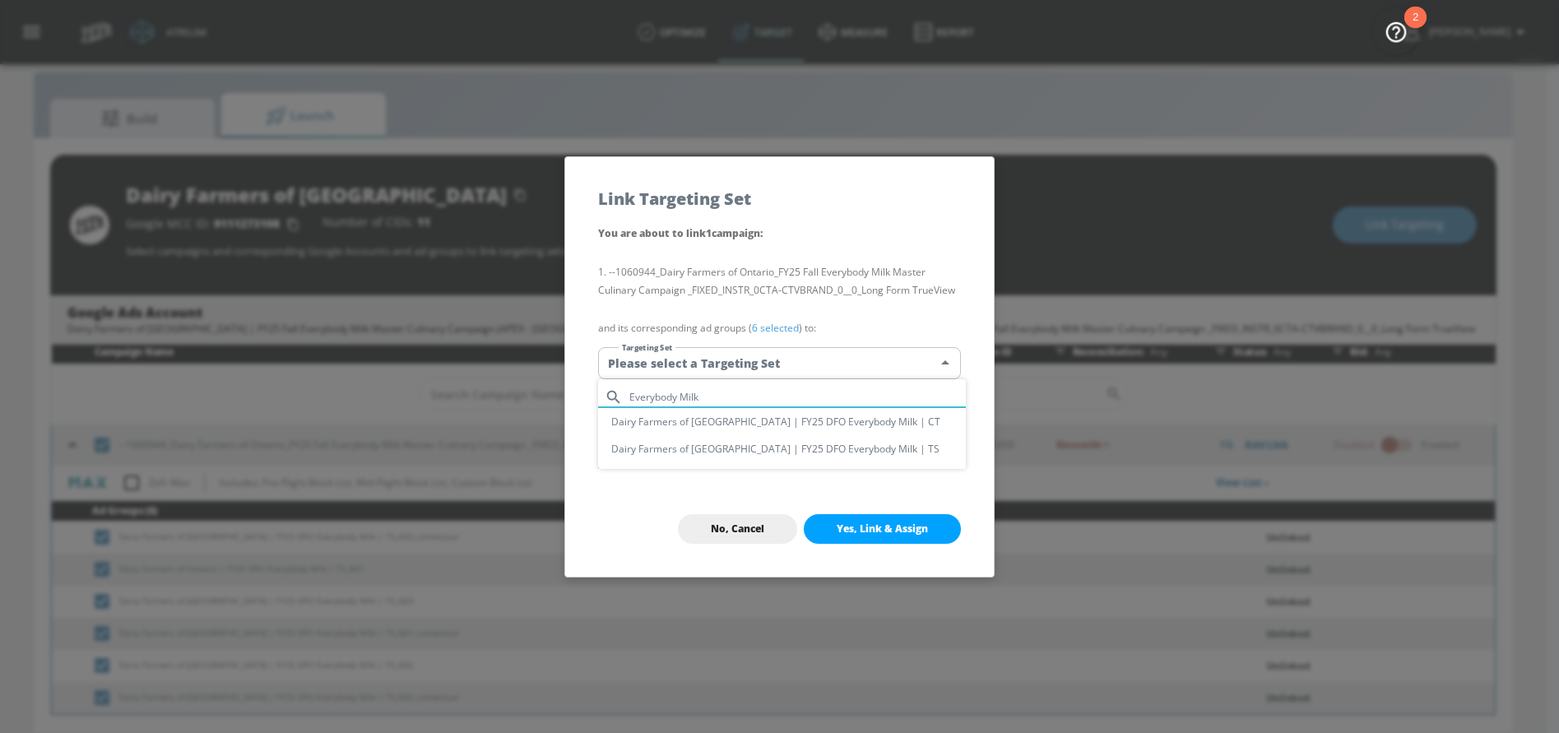
type input "Everybody Milk"
click at [757, 451] on li "Dairy Farmers of [GEOGRAPHIC_DATA] | FY25 DFO Everybody Milk | TS" at bounding box center [782, 448] width 368 height 27
type input "f703dce5-2f96-4c72-83a2-3c6c12881118"
click at [864, 536] on button "Yes, Link & Assign" at bounding box center [882, 529] width 157 height 30
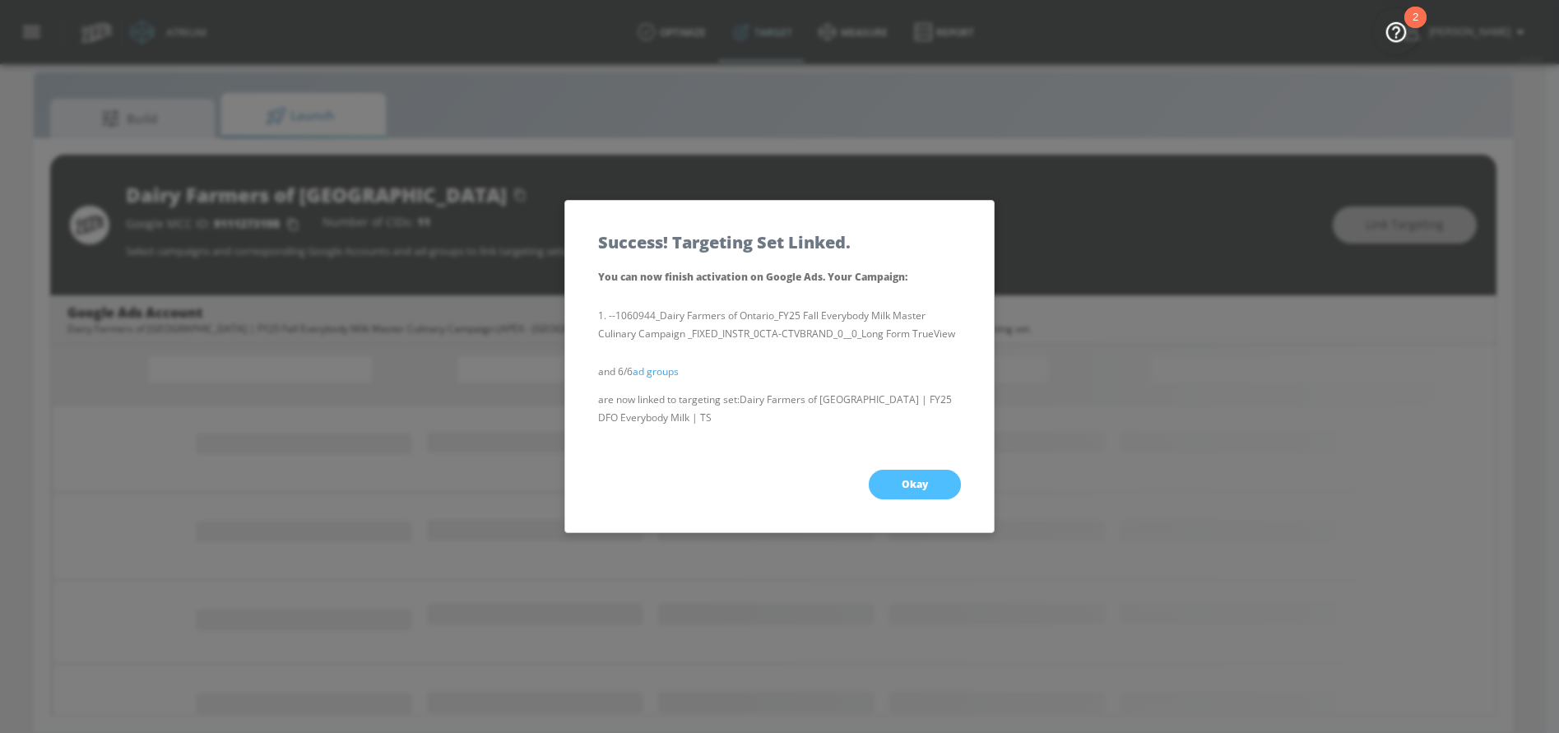
click at [888, 485] on button "Okay" at bounding box center [915, 485] width 92 height 30
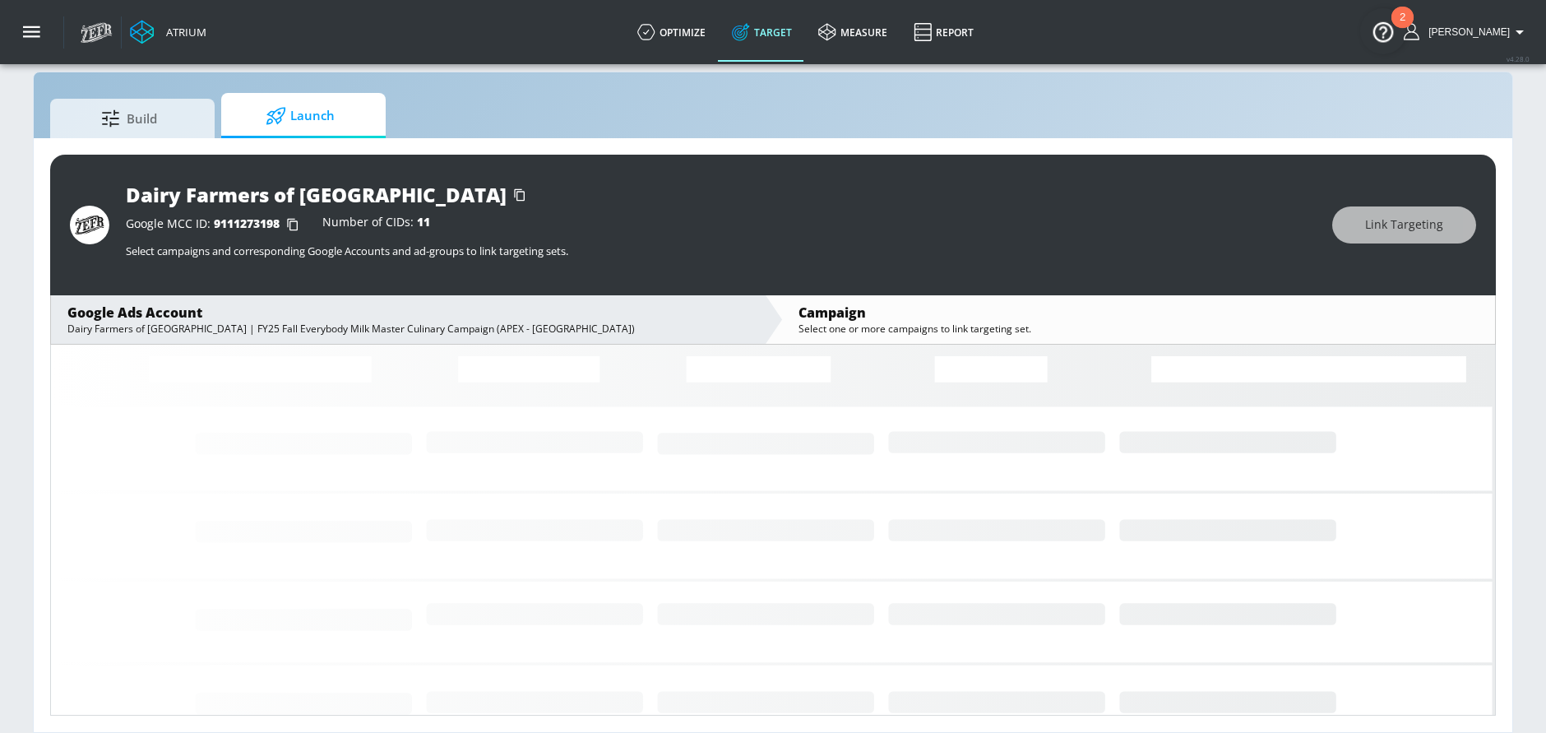
scroll to position [0, 0]
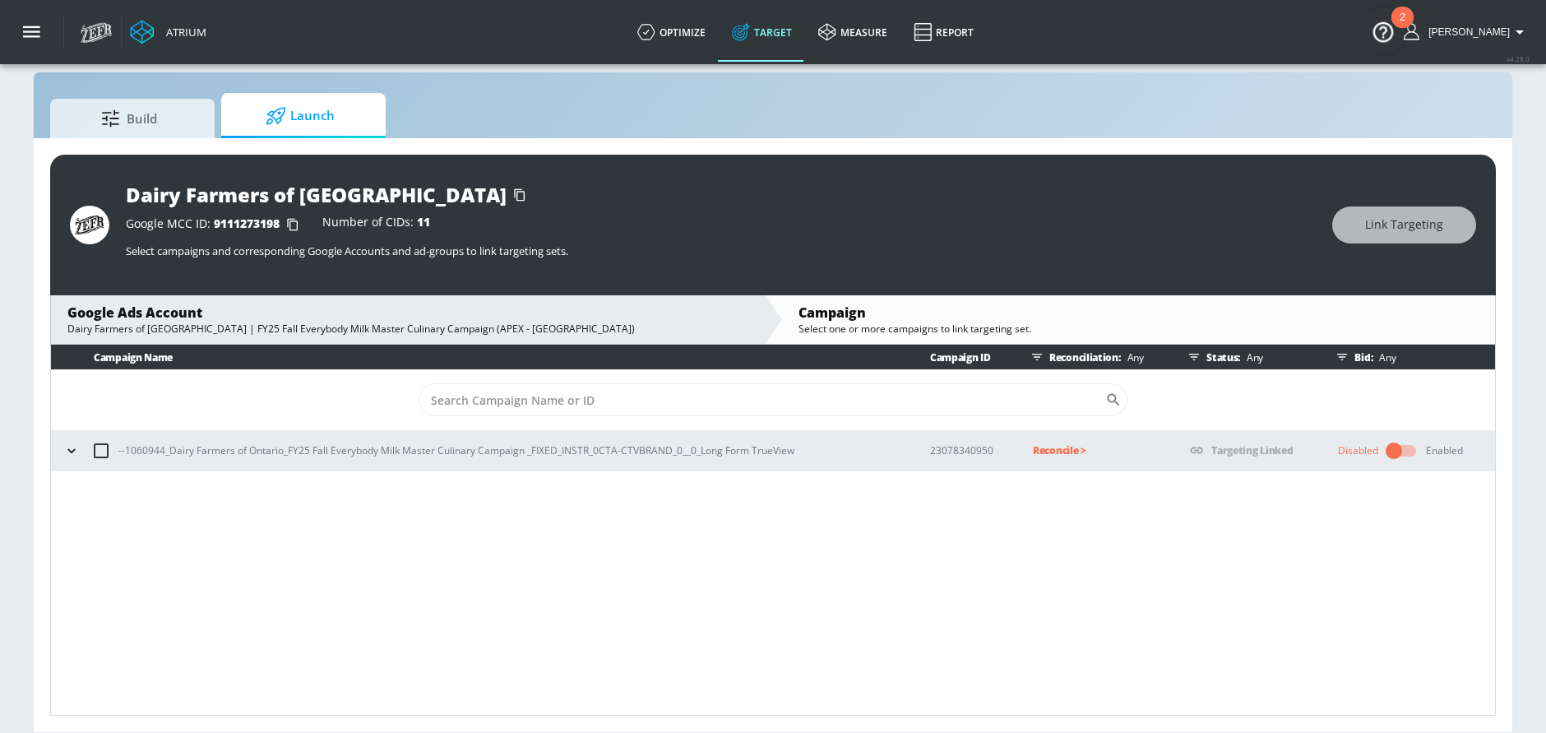
click at [68, 447] on icon "button" at bounding box center [71, 451] width 16 height 16
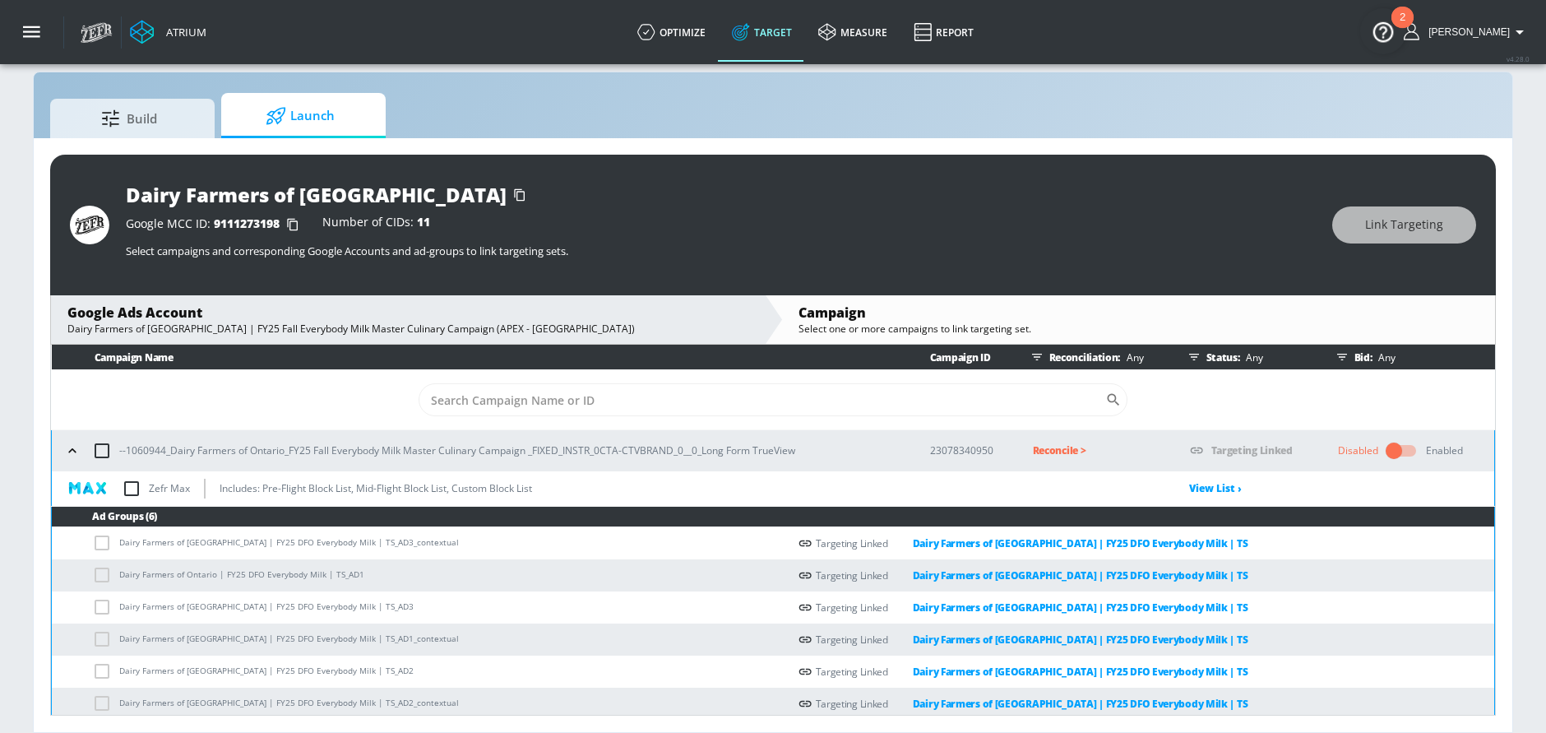
scroll to position [6, 0]
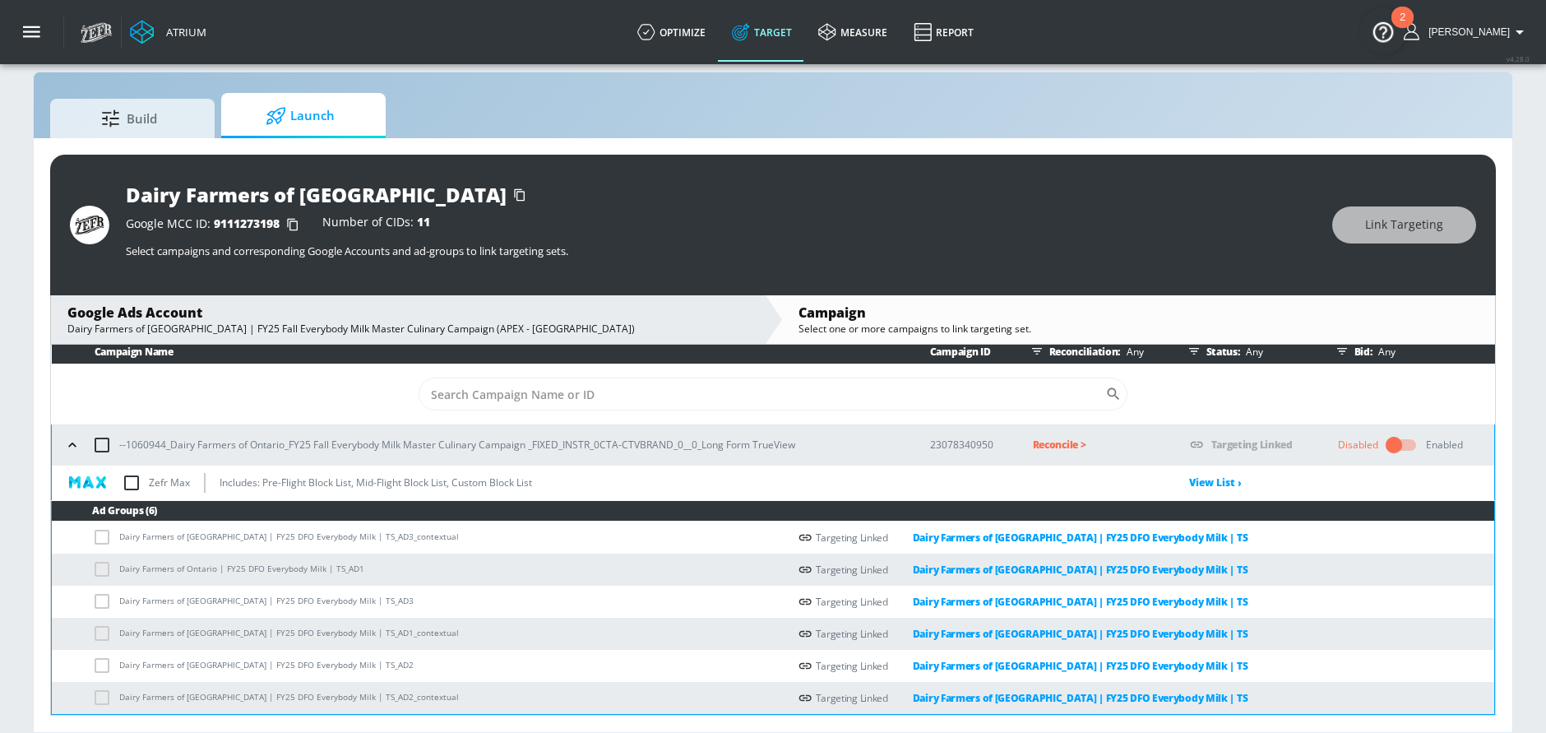
drag, startPoint x: 128, startPoint y: 443, endPoint x: 151, endPoint y: 445, distance: 22.3
click at [151, 445] on p "--1060944_Dairy Farmers of Ontario_FY25 Fall Everybody Milk Master Culinary Cam…" at bounding box center [457, 444] width 676 height 17
drag, startPoint x: 127, startPoint y: 446, endPoint x: 165, endPoint y: 445, distance: 38.7
click at [165, 446] on p "--1060944_Dairy Farmers of Ontario_FY25 Fall Everybody Milk Master Culinary Cam…" at bounding box center [457, 444] width 676 height 17
copy p "1060944"
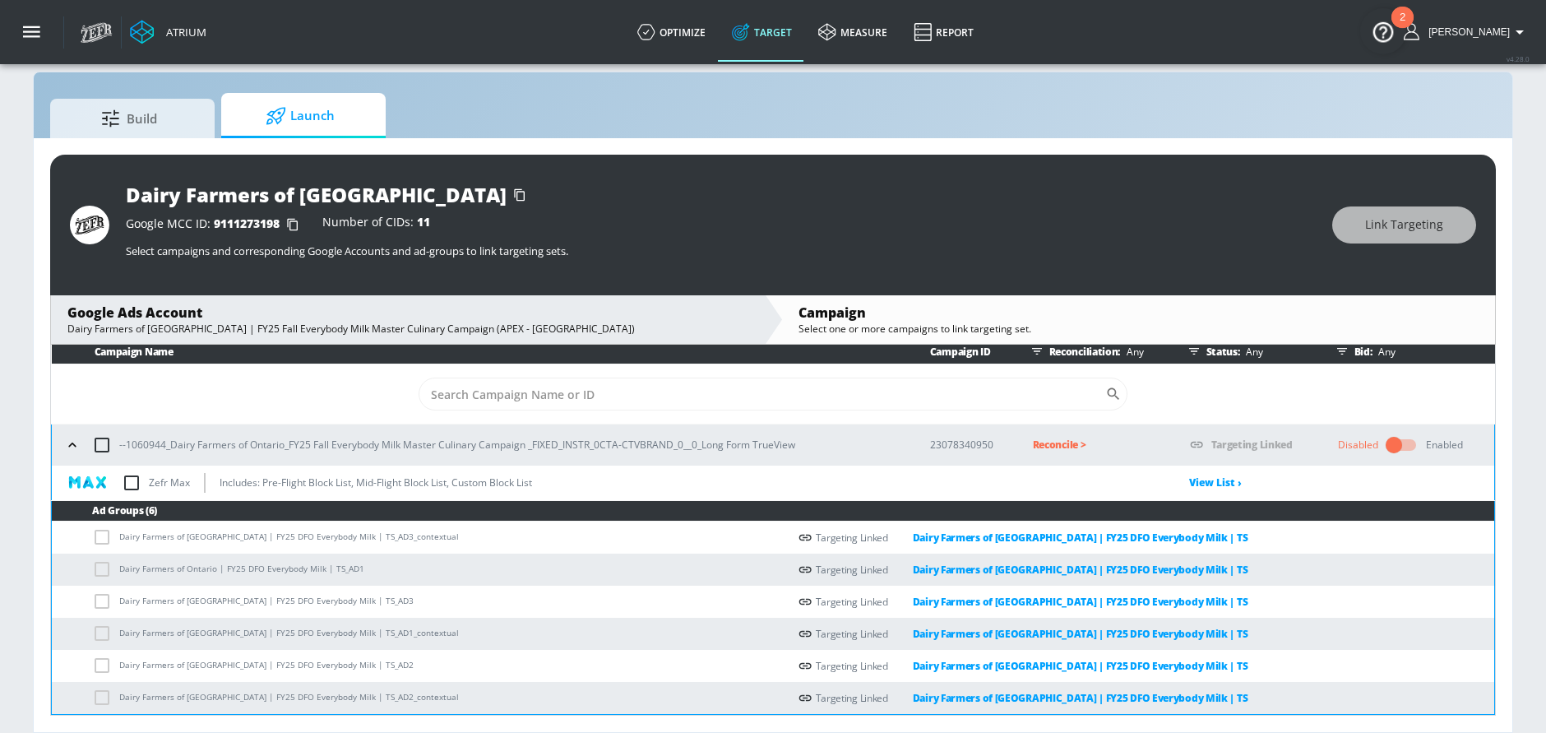
click at [1013, 449] on td "Reconcile >" at bounding box center [1085, 444] width 157 height 41
click at [1045, 446] on p "Reconcile >" at bounding box center [1098, 444] width 131 height 19
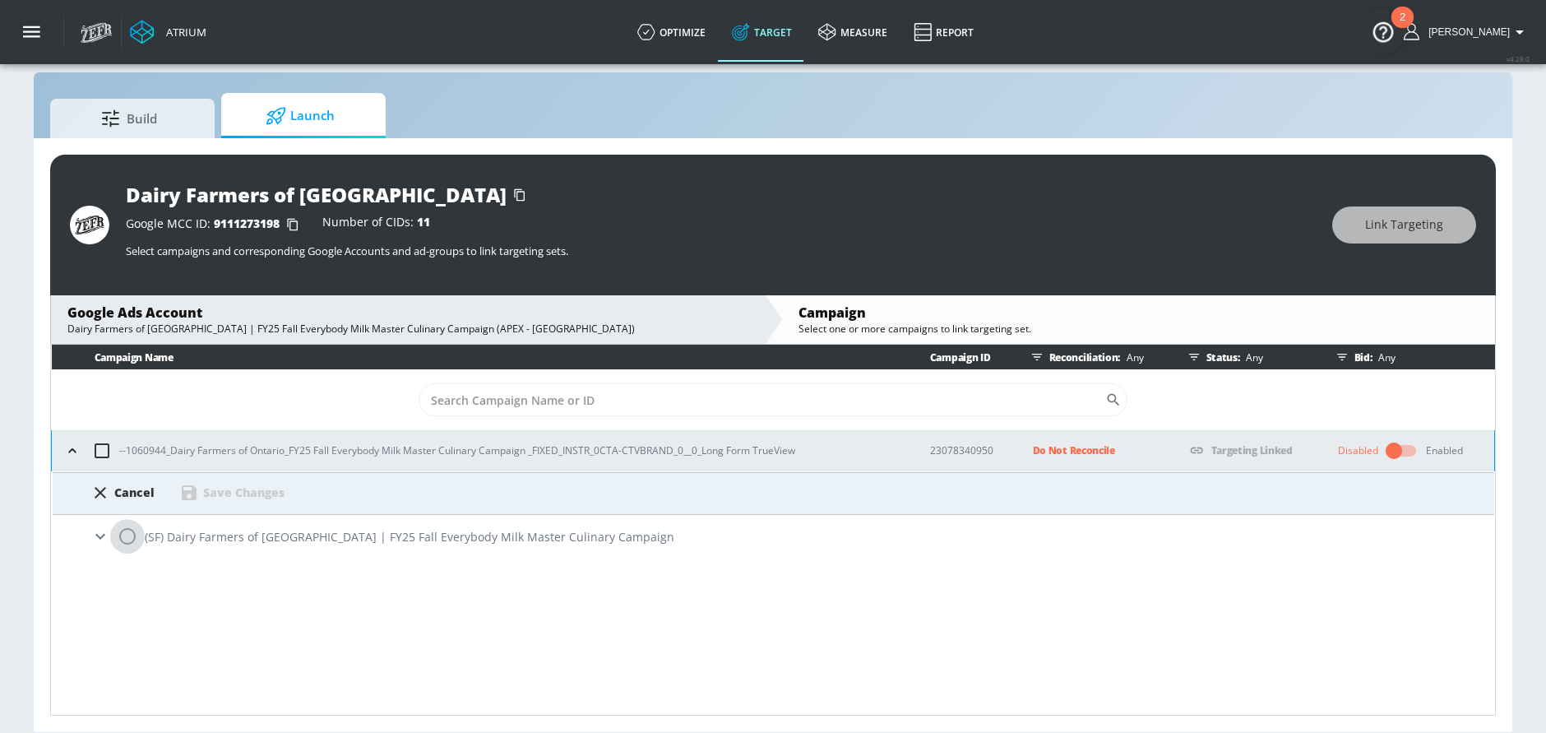
click at [130, 537] on input "radio" at bounding box center [127, 536] width 35 height 35
radio input "true"
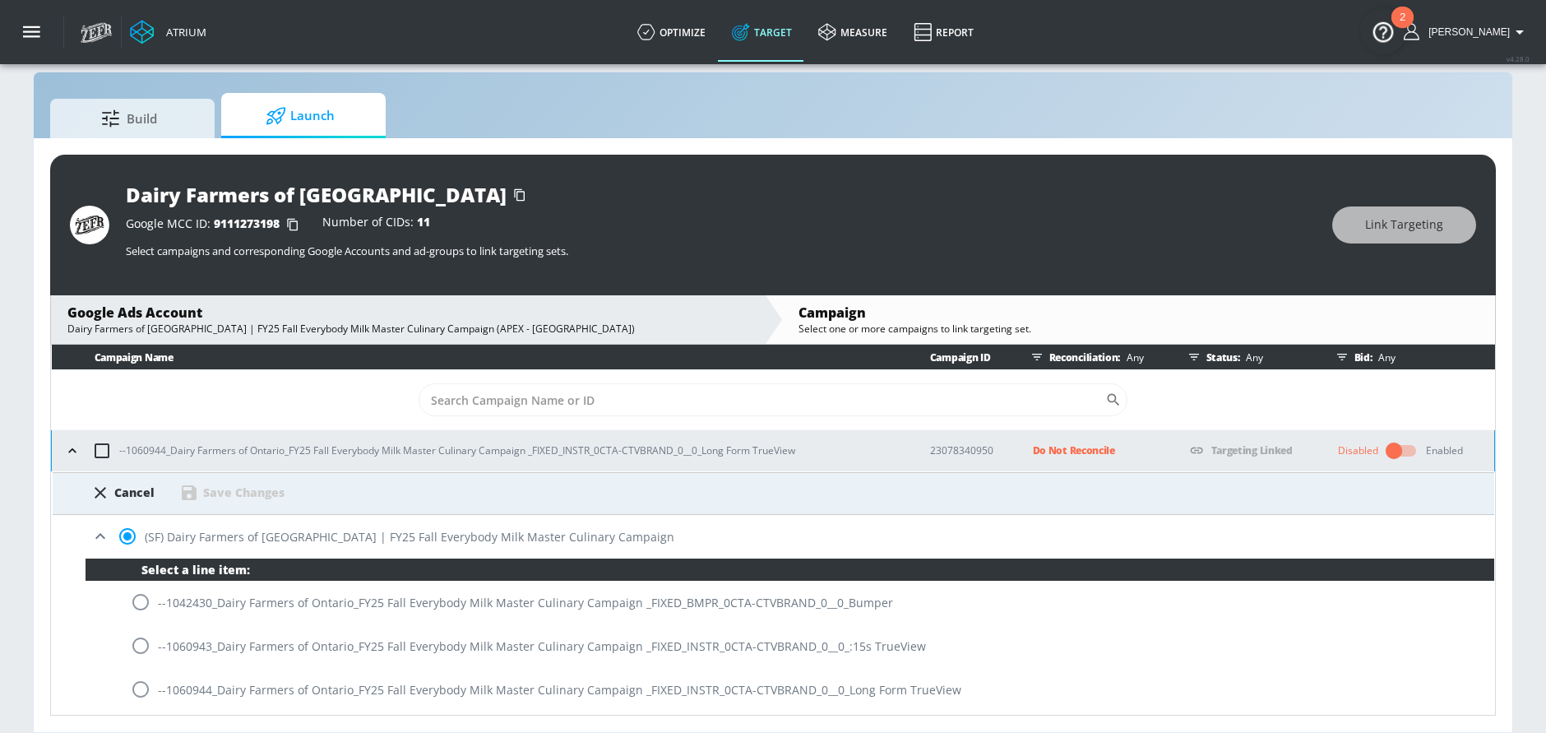
click at [142, 687] on input "radio" at bounding box center [140, 689] width 35 height 35
radio input "true"
click at [254, 485] on div "Save Changes" at bounding box center [243, 492] width 81 height 16
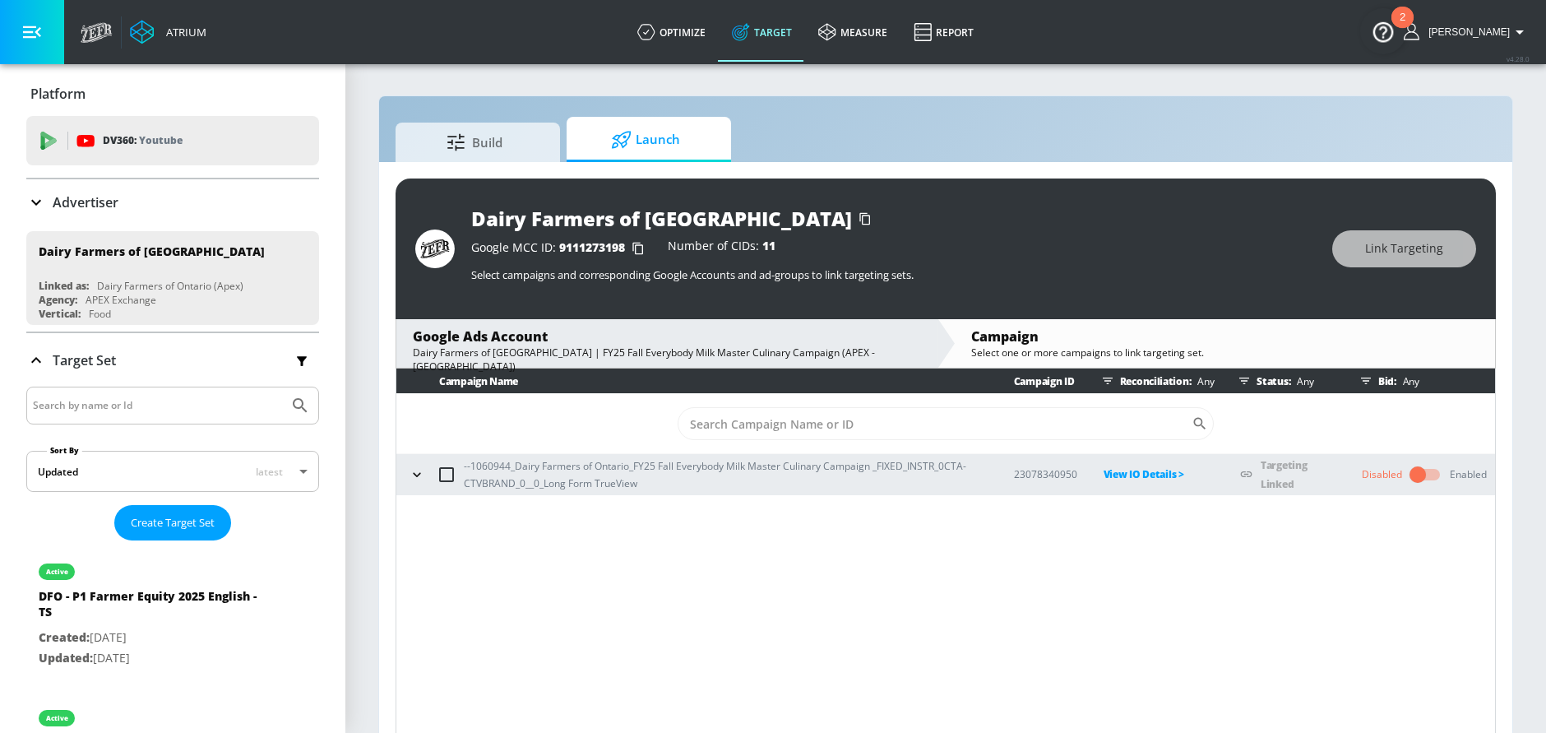
scroll to position [24, 0]
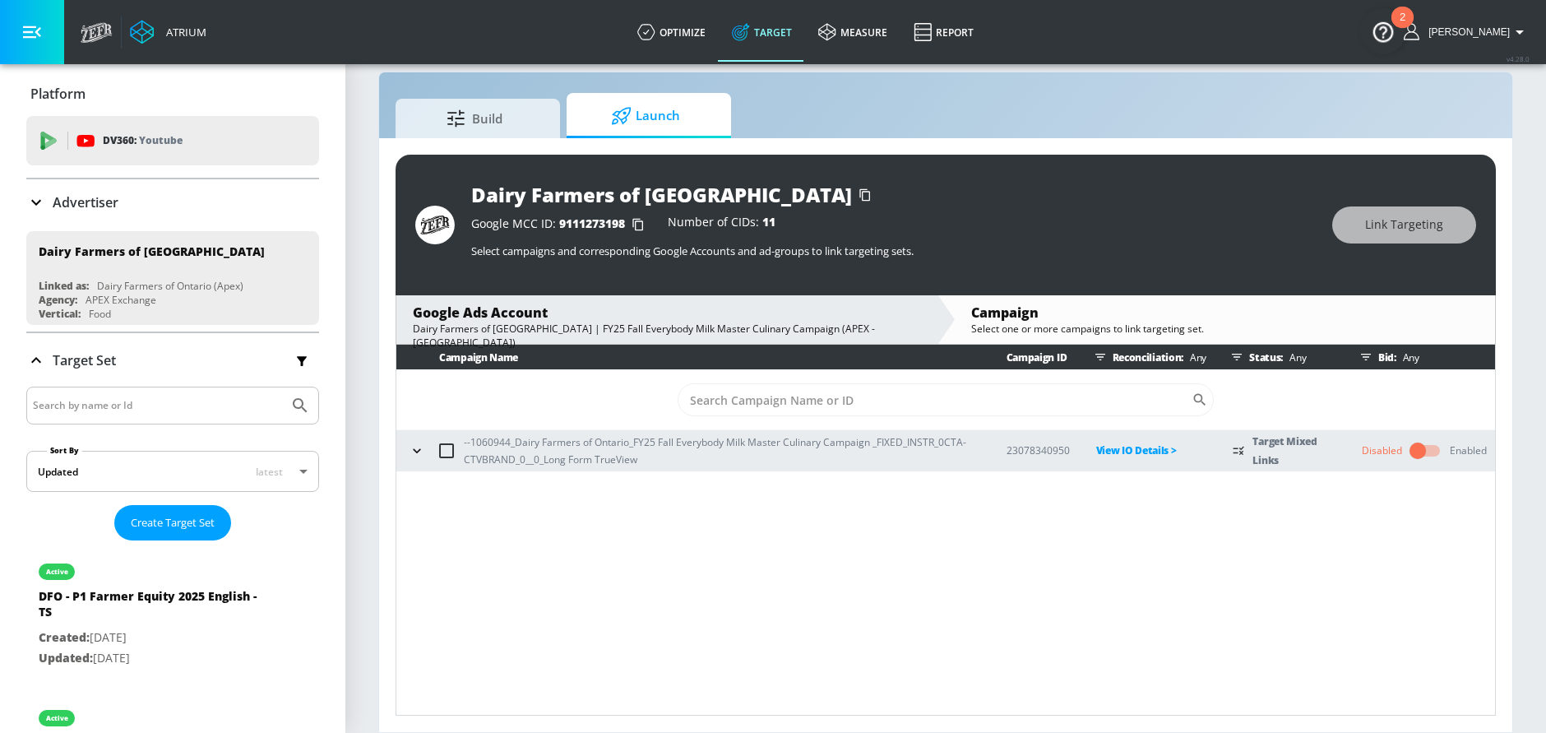
click at [403, 453] on td "--1060944_Dairy Farmers of Ontario_FY25 Fall Everybody Milk Master Culinary Cam…" at bounding box center [688, 450] width 584 height 41
click at [412, 453] on icon "button" at bounding box center [417, 451] width 16 height 16
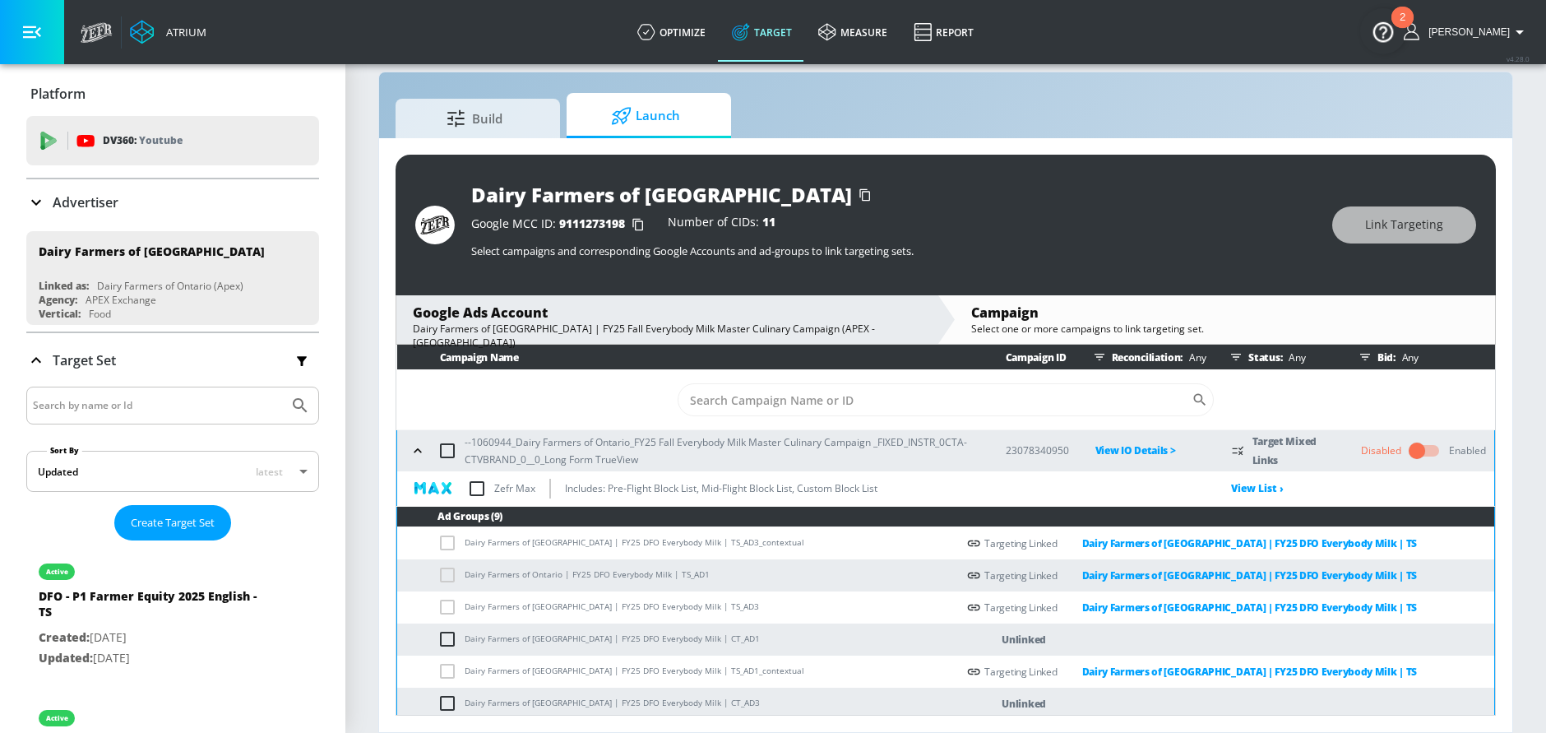
scroll to position [102, 0]
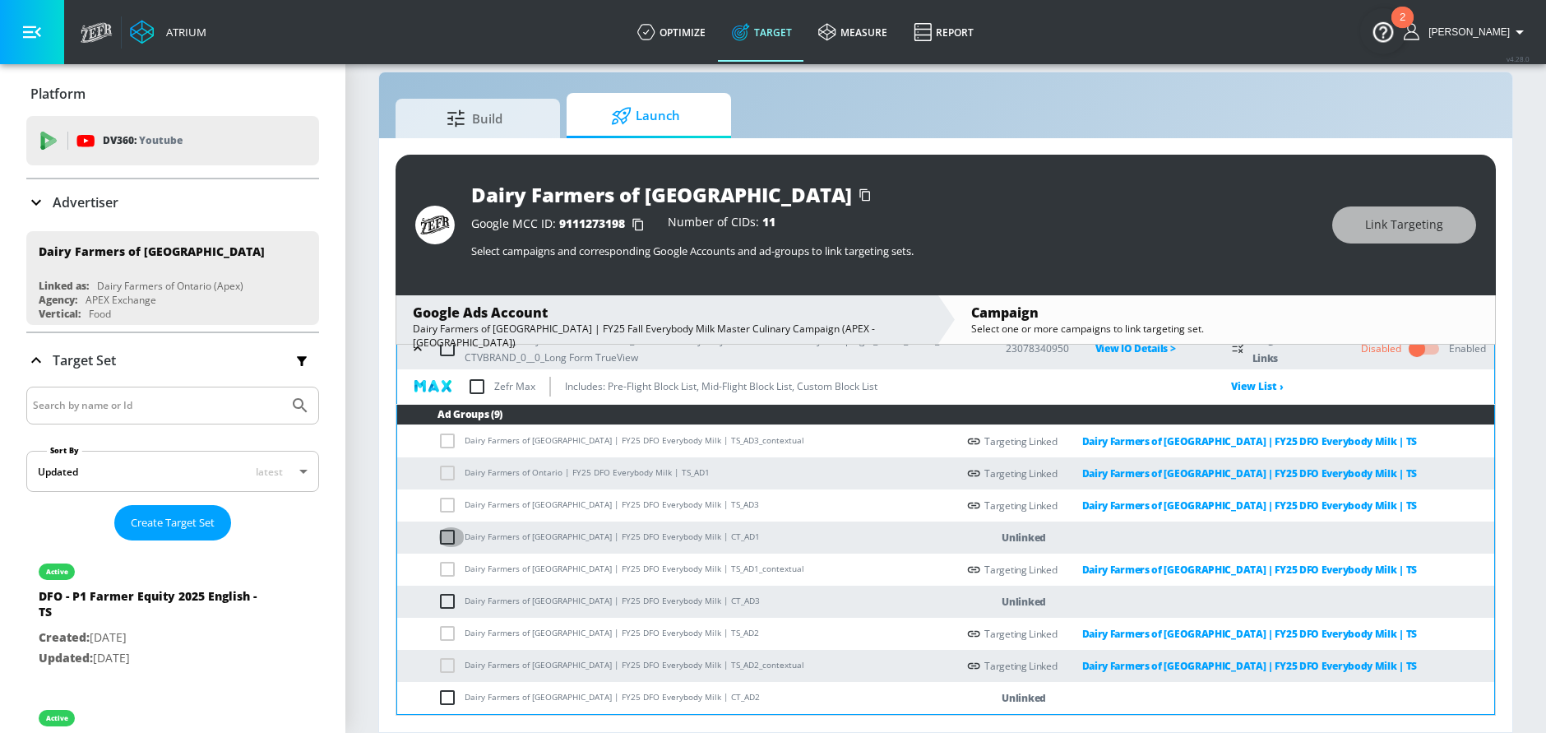
click at [440, 545] on input "checkbox" at bounding box center [451, 537] width 27 height 20
checkbox input "true"
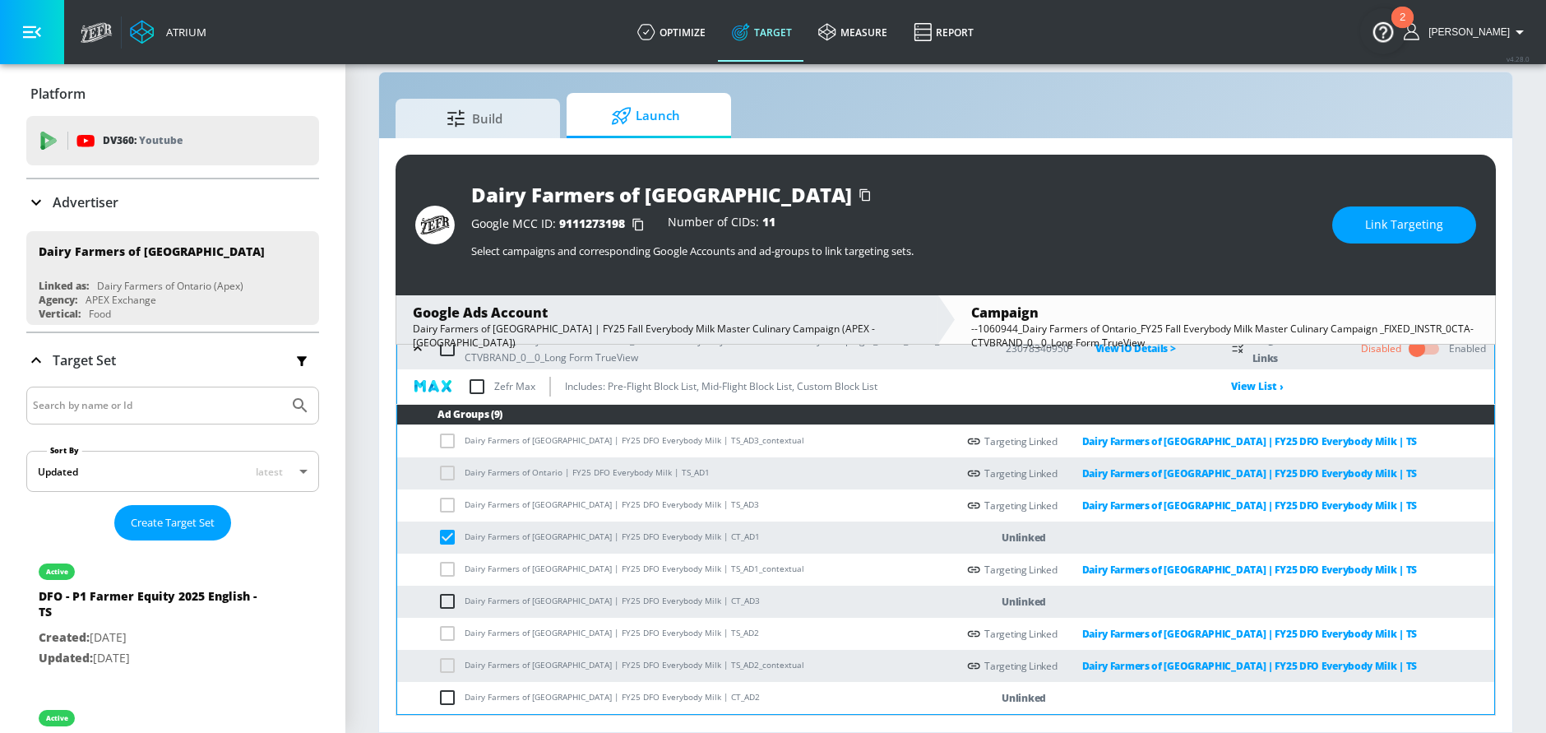
click at [440, 605] on input "checkbox" at bounding box center [451, 601] width 27 height 20
checkbox input "true"
click at [450, 694] on input "checkbox" at bounding box center [451, 698] width 27 height 20
checkbox input "true"
drag, startPoint x: 606, startPoint y: 697, endPoint x: 665, endPoint y: 696, distance: 59.2
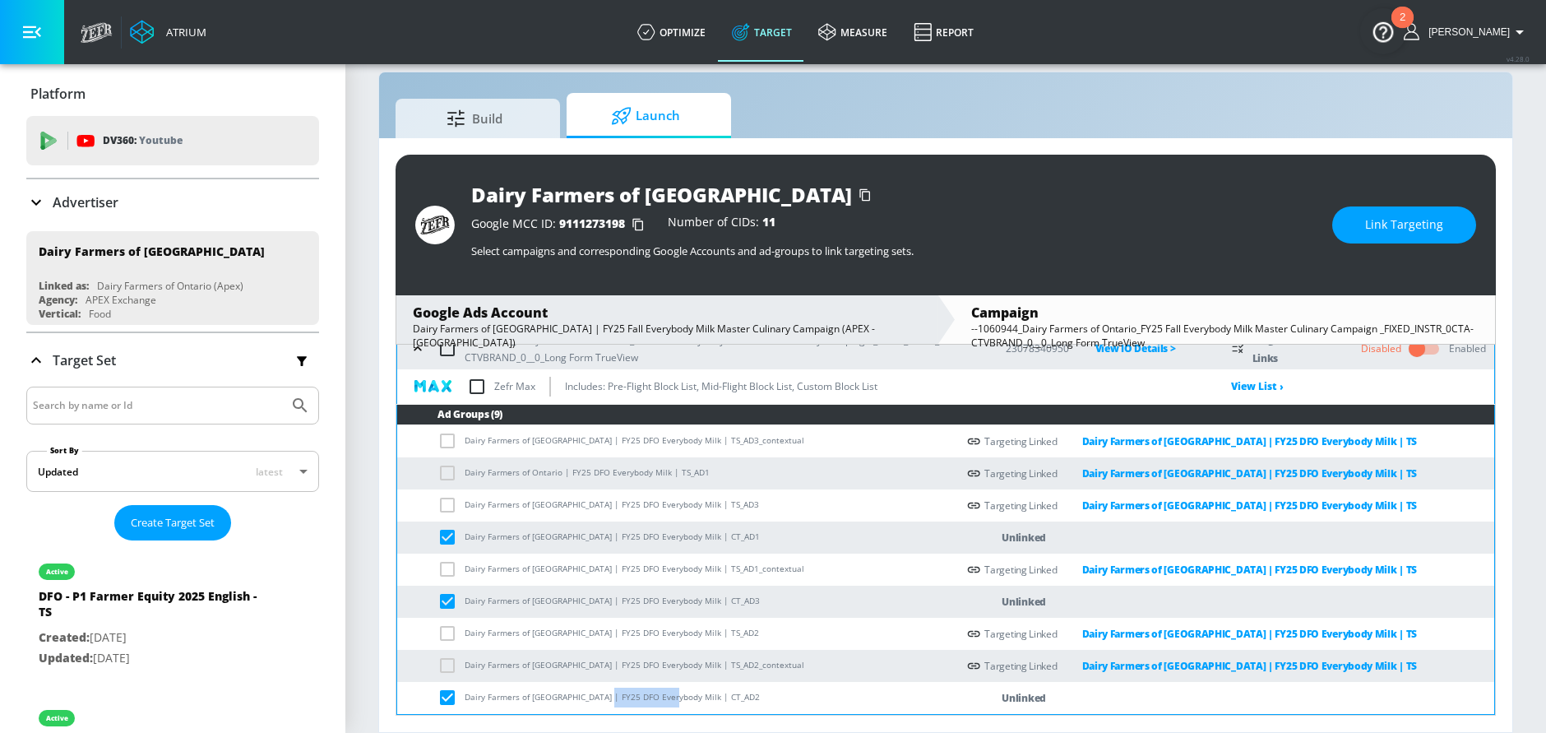
click at [665, 696] on td "Dairy Farmers of Ontario | FY25 DFO Everybody Milk | CT_AD2" at bounding box center [676, 698] width 559 height 32
copy td "Everybody Milk"
click at [1370, 222] on span "Link Targeting" at bounding box center [1404, 225] width 78 height 21
click at [1367, 215] on span "Link Targeting" at bounding box center [1404, 225] width 78 height 21
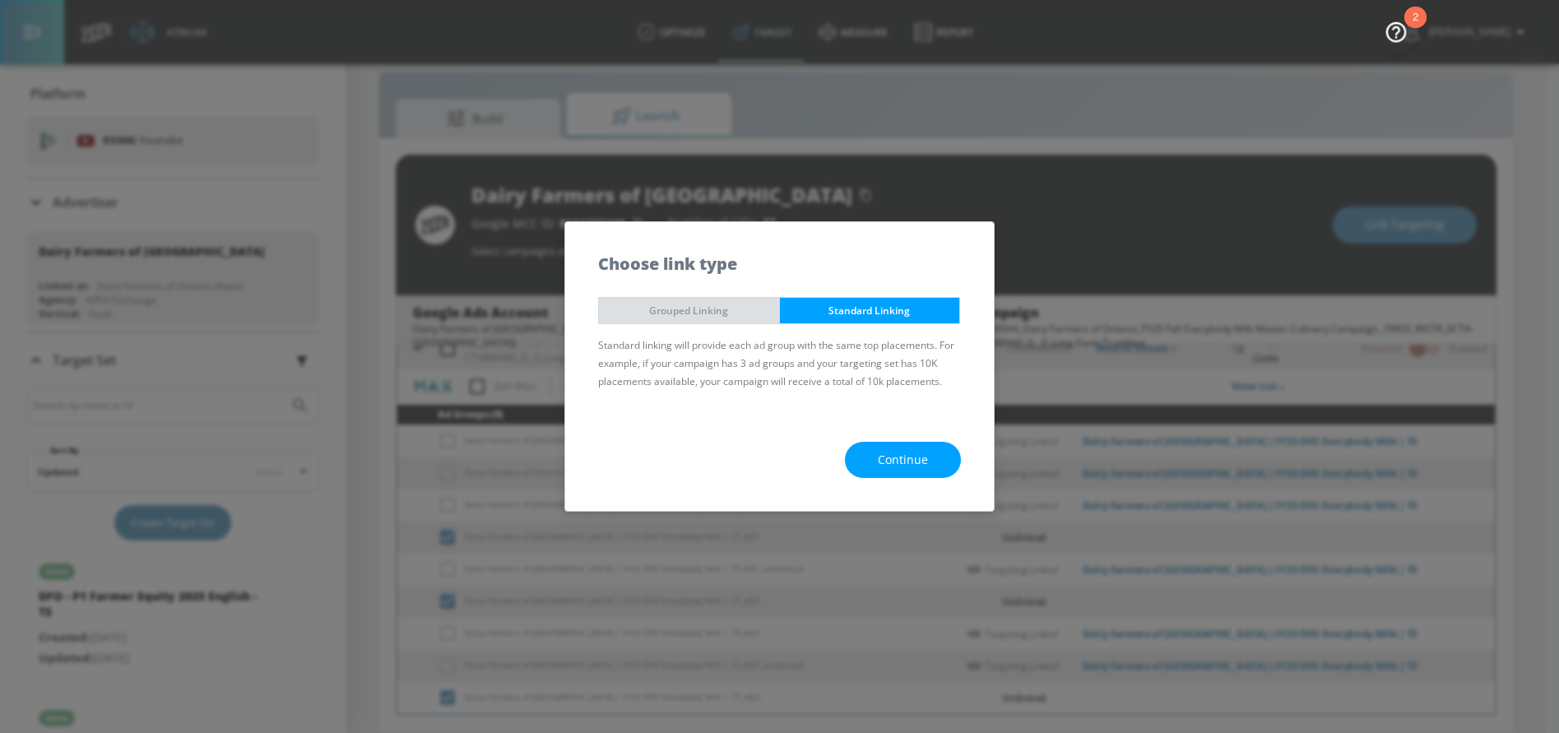
click at [739, 322] on button "Grouped Linking" at bounding box center [689, 310] width 182 height 27
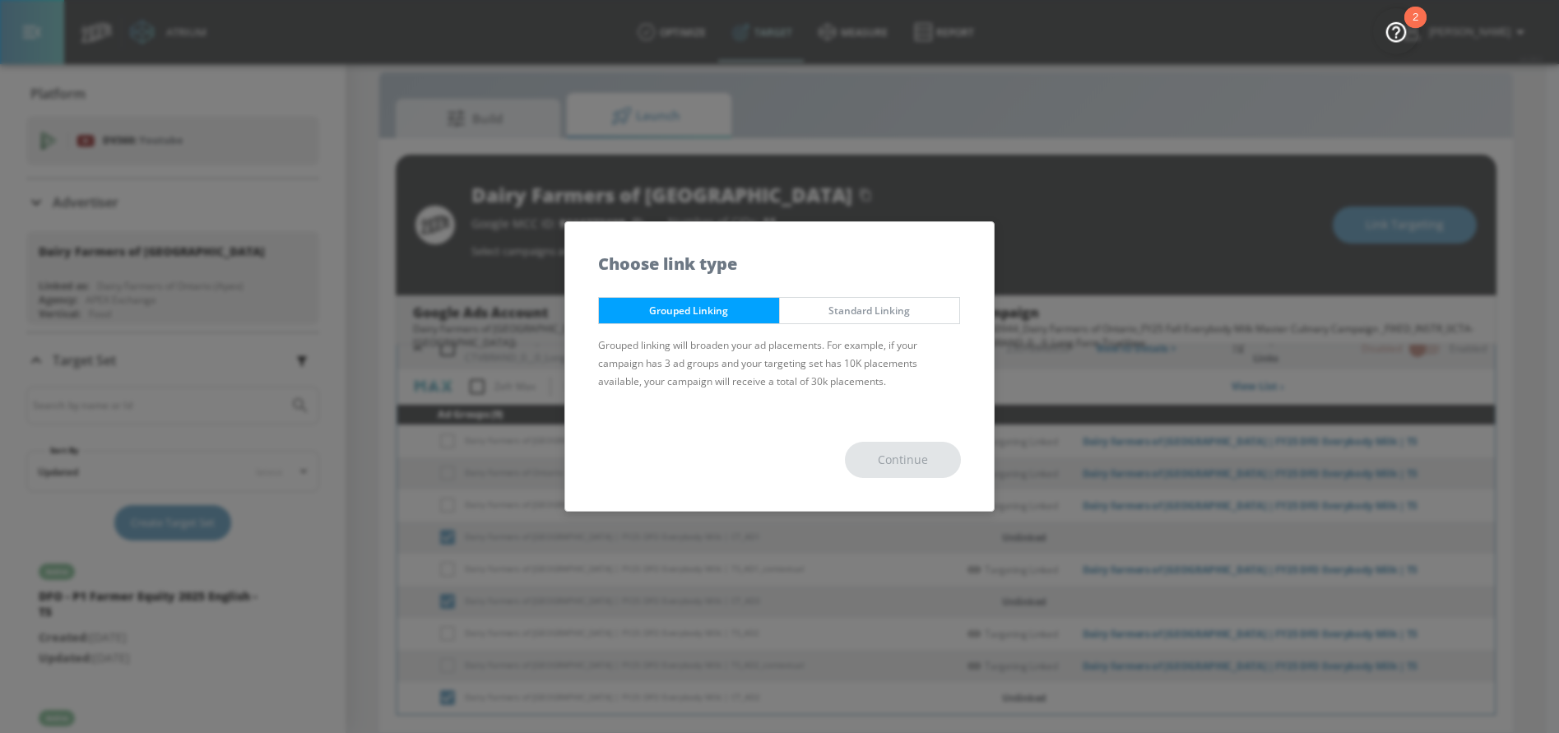
click at [841, 311] on span "Standard Linking" at bounding box center [869, 310] width 155 height 17
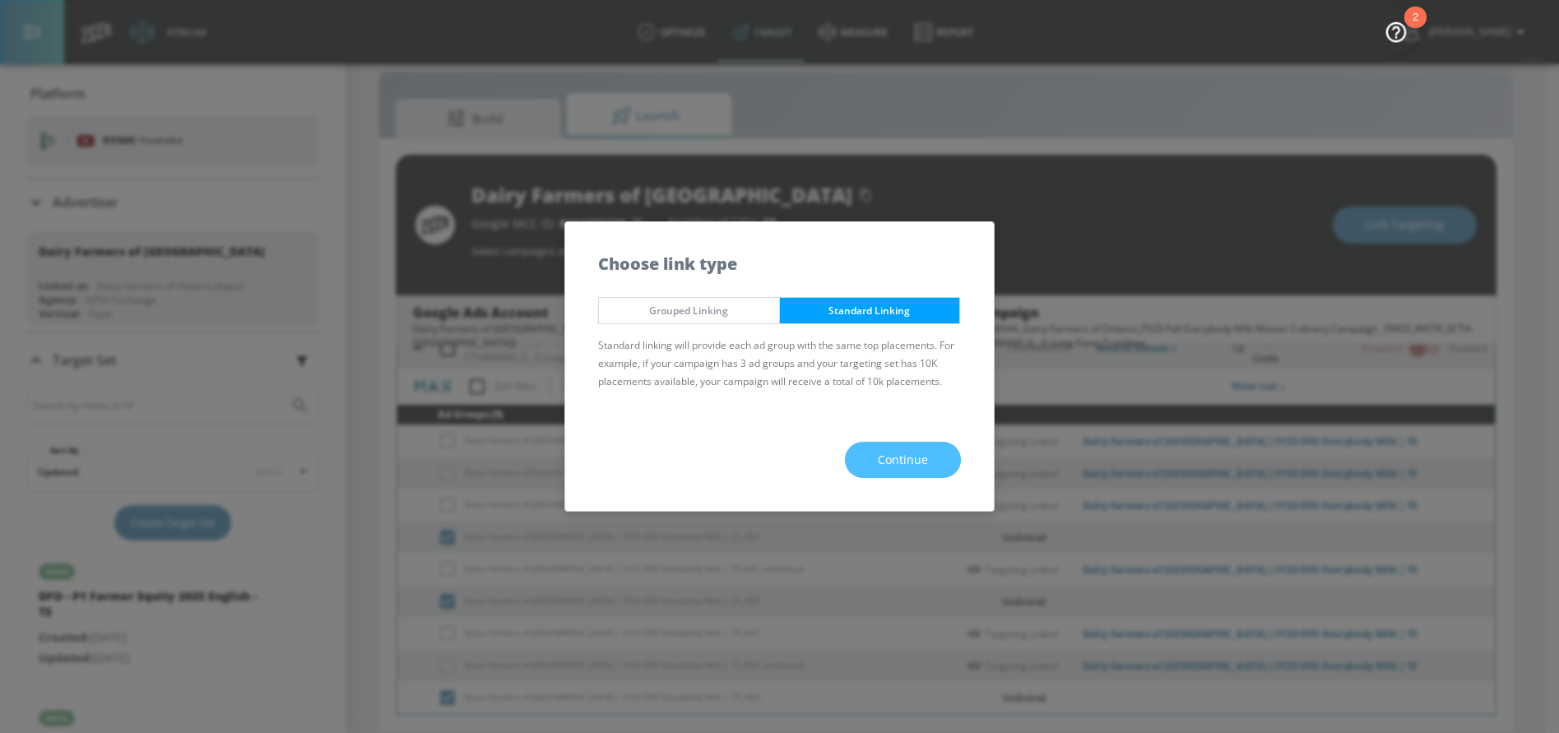
click at [879, 443] on button "Continue" at bounding box center [903, 460] width 116 height 37
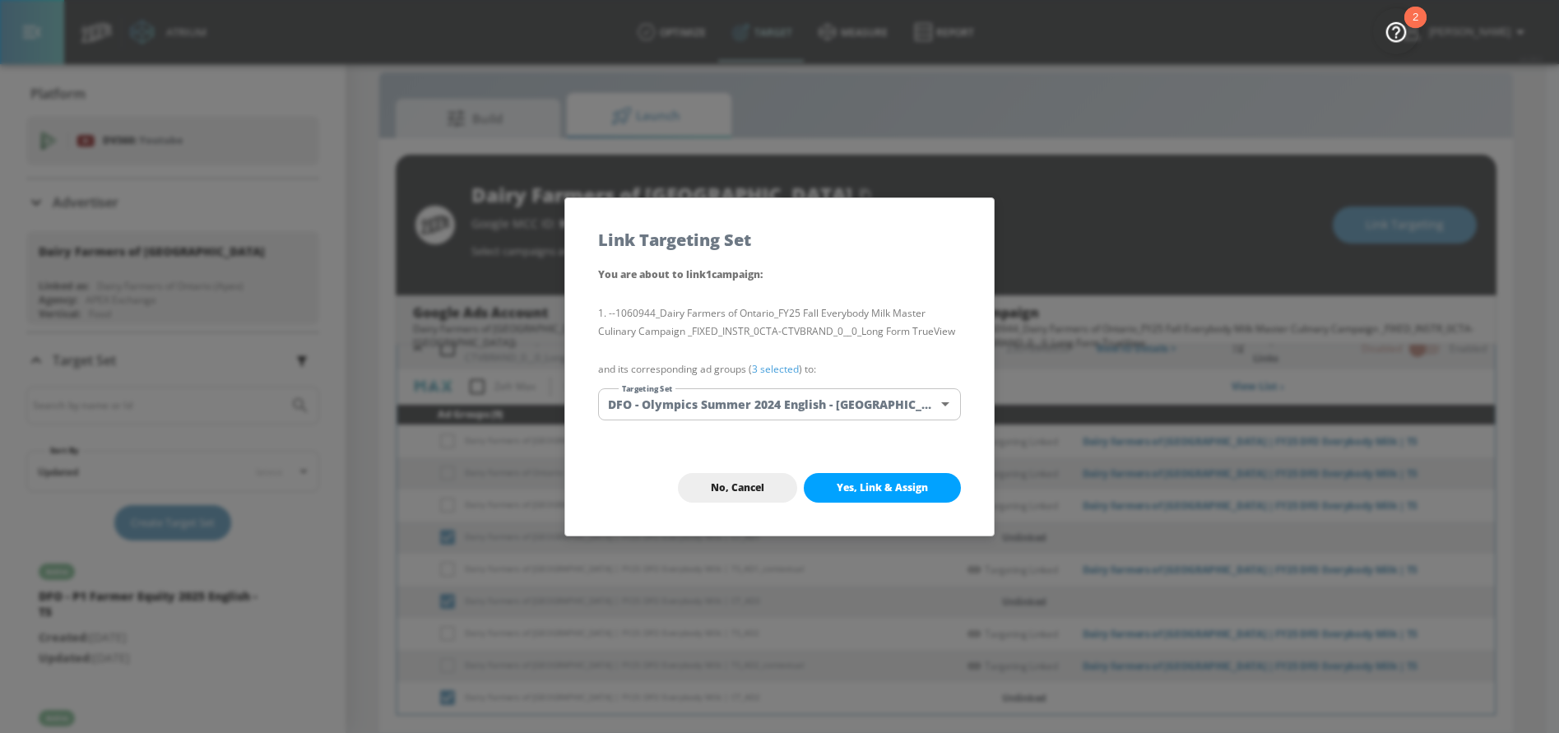
click at [752, 400] on body "Atrium optimize Target measure Report optimize Target measure Report v 4.28.0 N…" at bounding box center [779, 354] width 1559 height 757
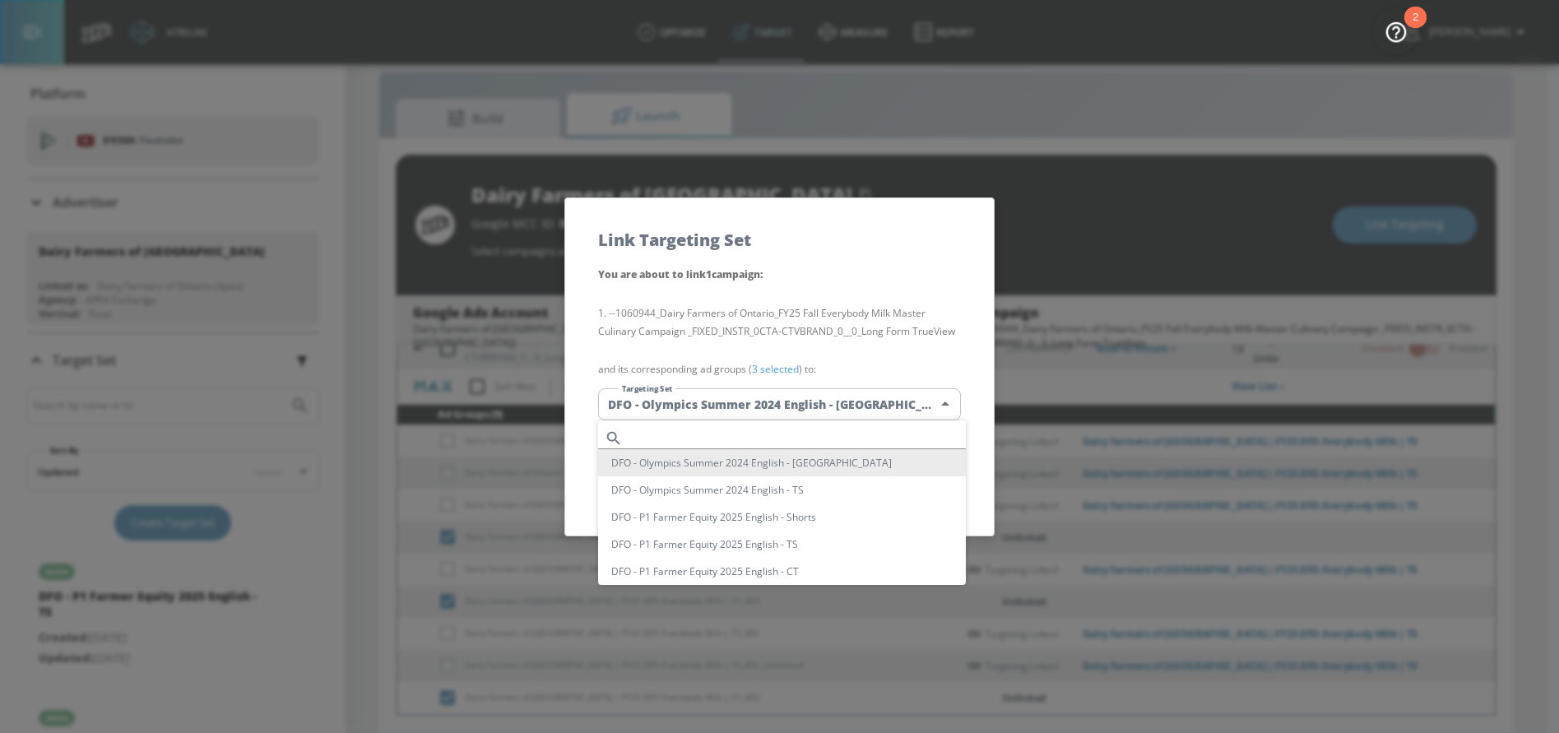
click at [689, 429] on input "text" at bounding box center [797, 438] width 336 height 22
paste input "Everybody Milk"
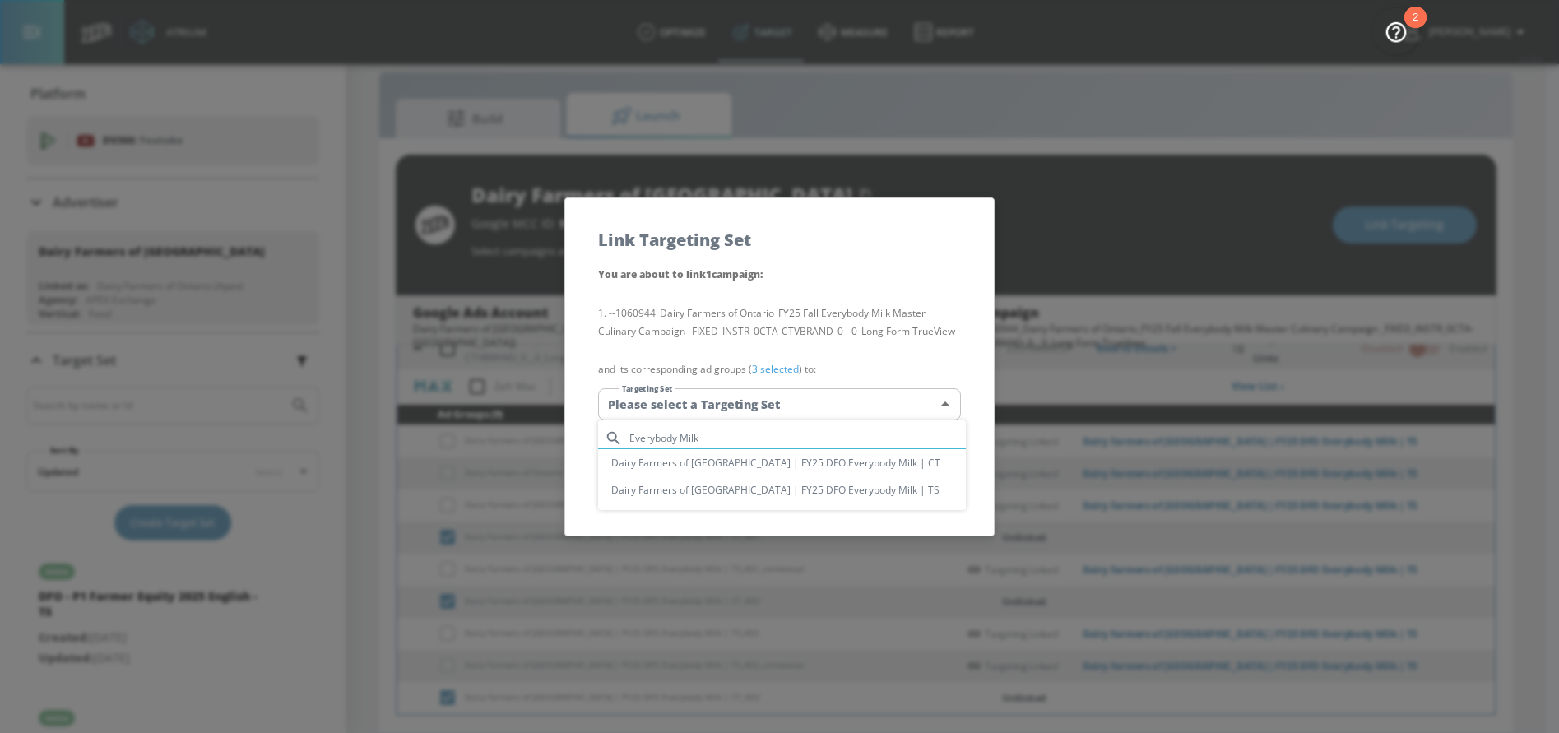
type input "Everybody Milk"
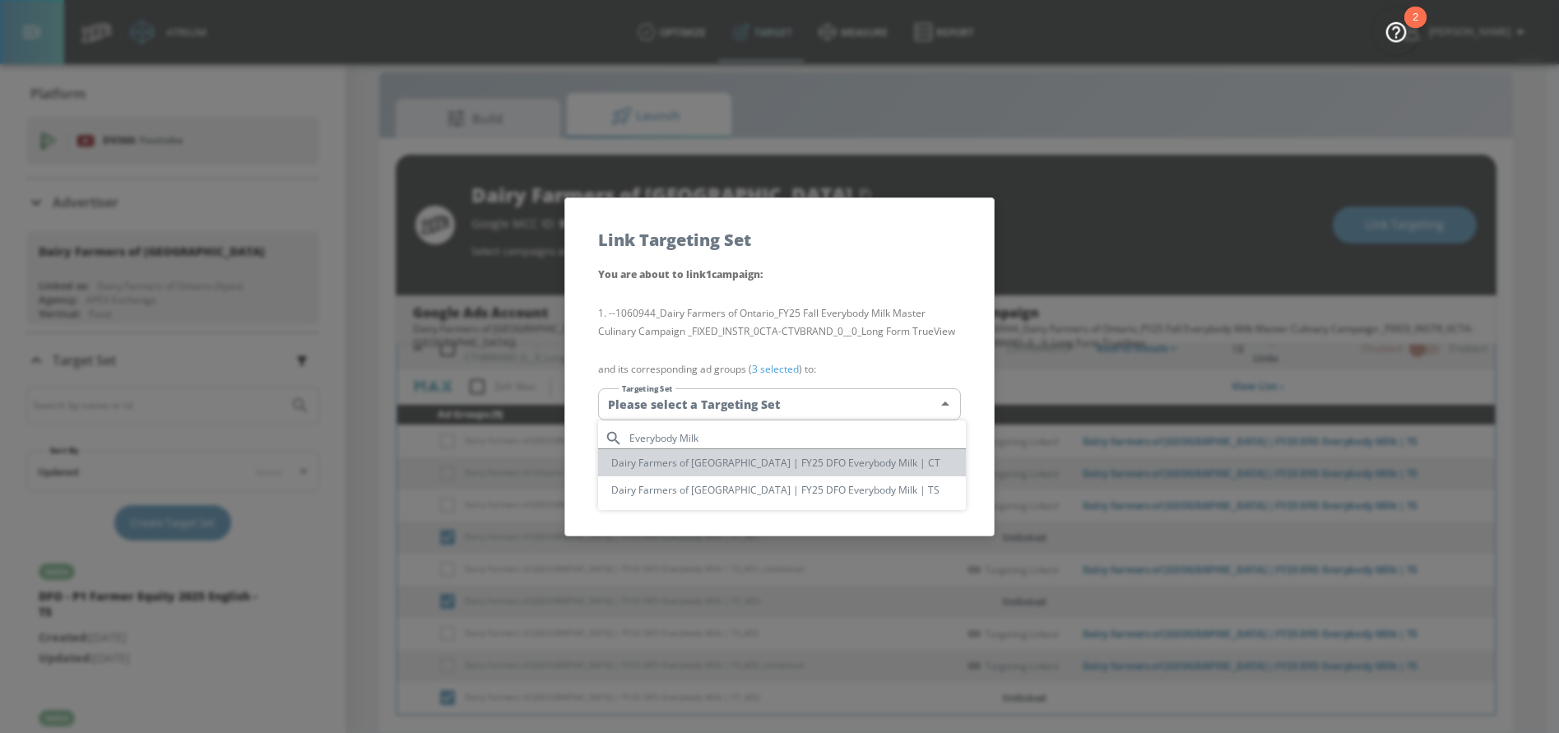
click at [809, 461] on li "Dairy Farmers of [GEOGRAPHIC_DATA] | FY25 DFO Everybody Milk | CT" at bounding box center [782, 462] width 368 height 27
type input "11afe452-1bd3-4136-b7a7-6a130699371a"
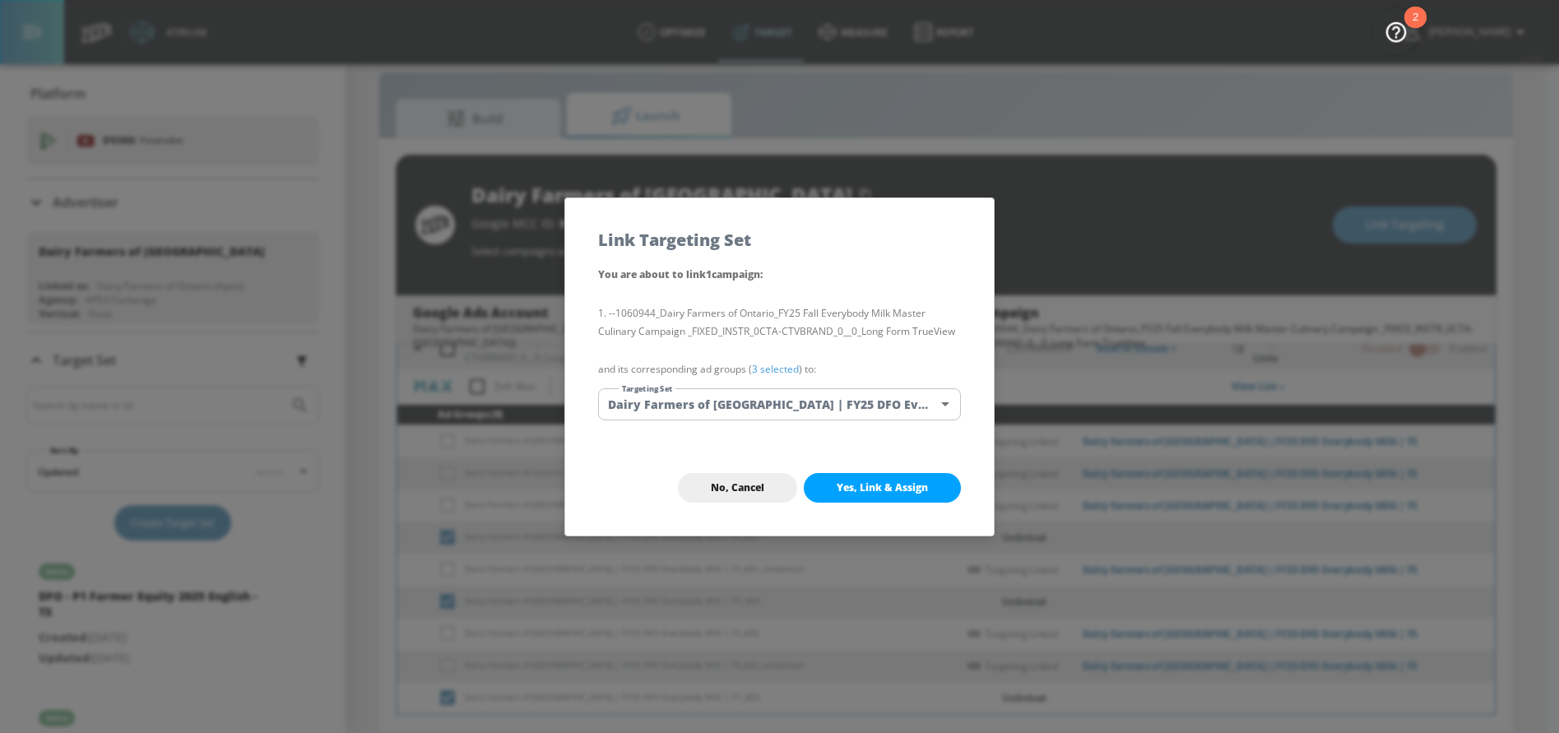
click at [864, 488] on span "Yes, Link & Assign" at bounding box center [882, 487] width 91 height 13
checkbox input "false"
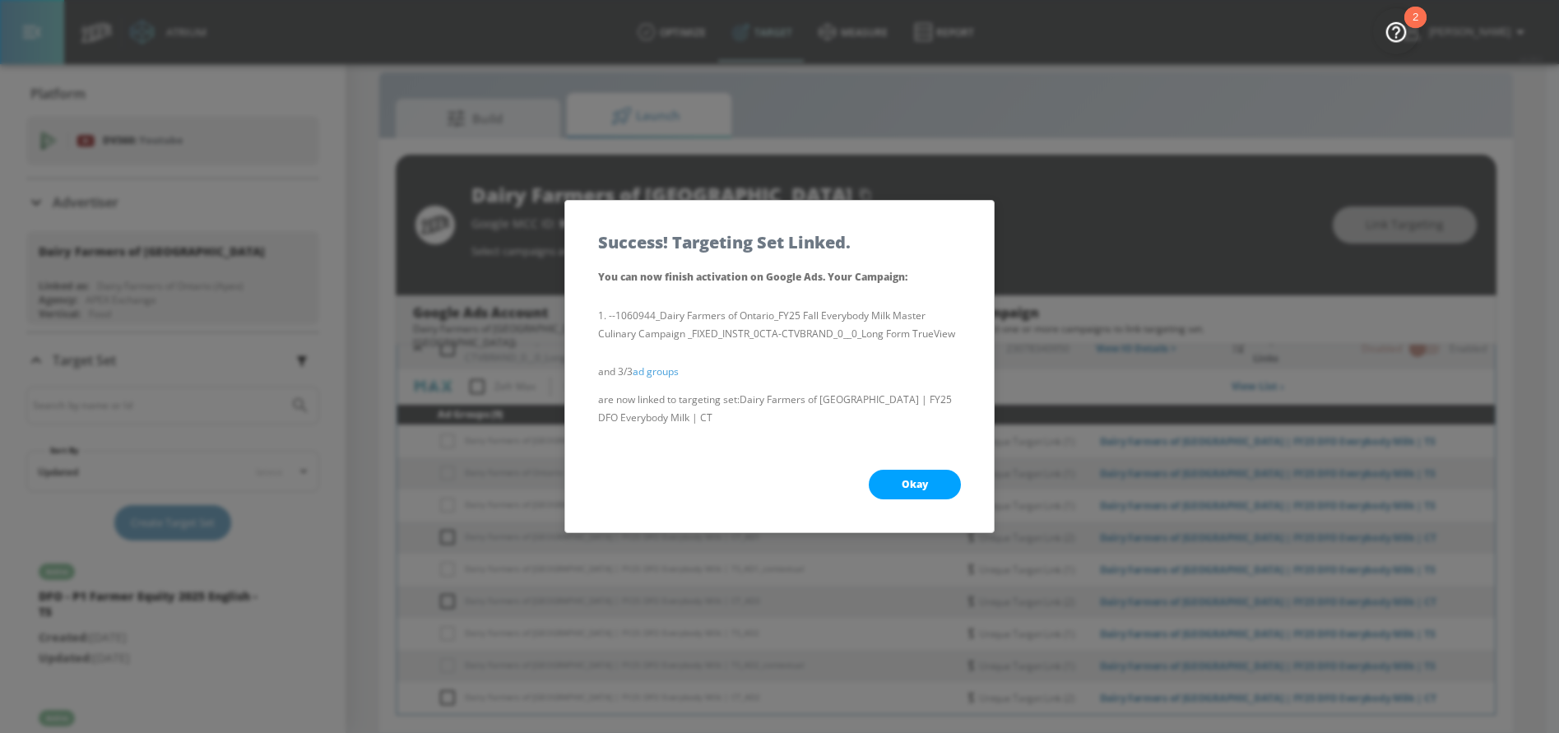
click at [878, 470] on button "Okay" at bounding box center [915, 485] width 92 height 30
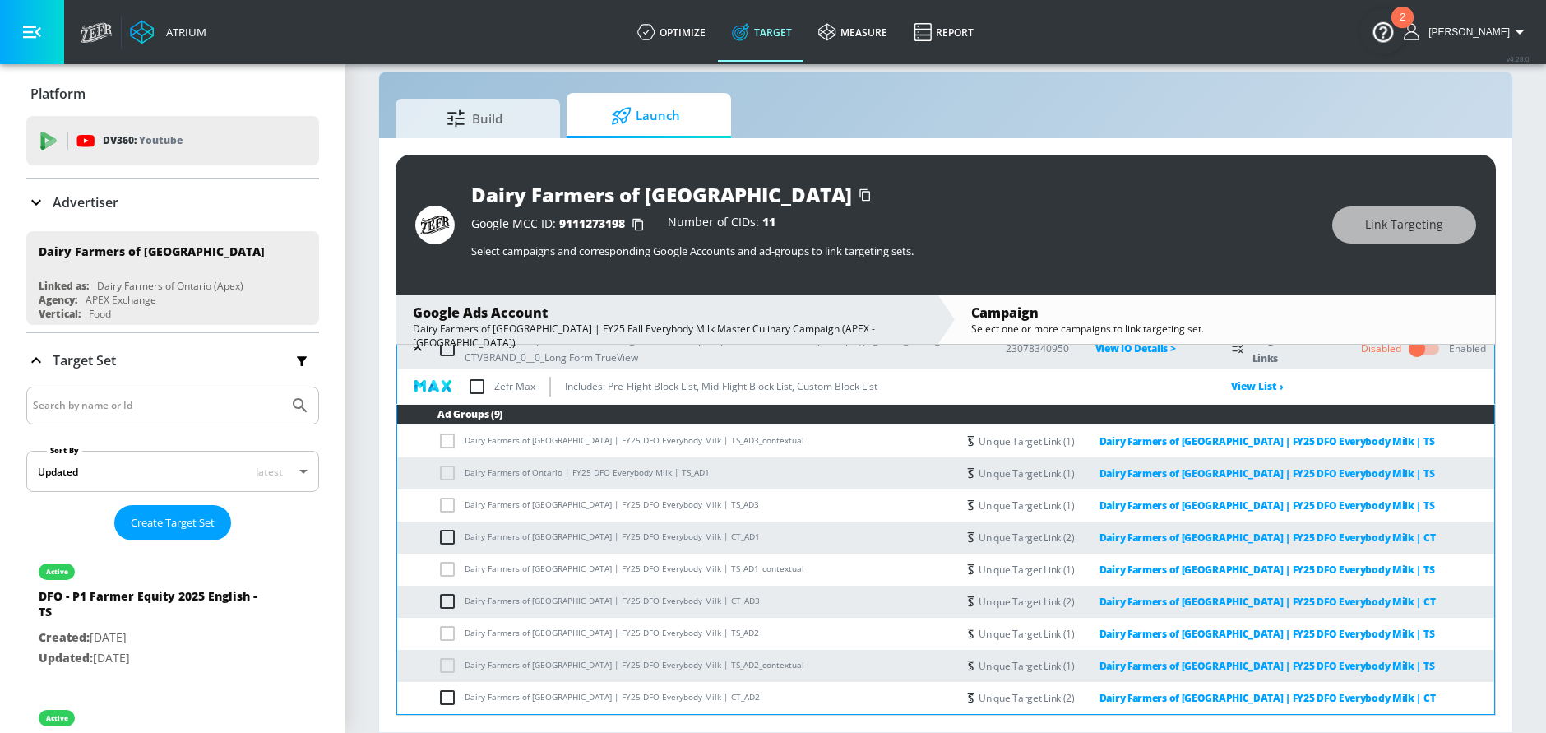
scroll to position [21, 0]
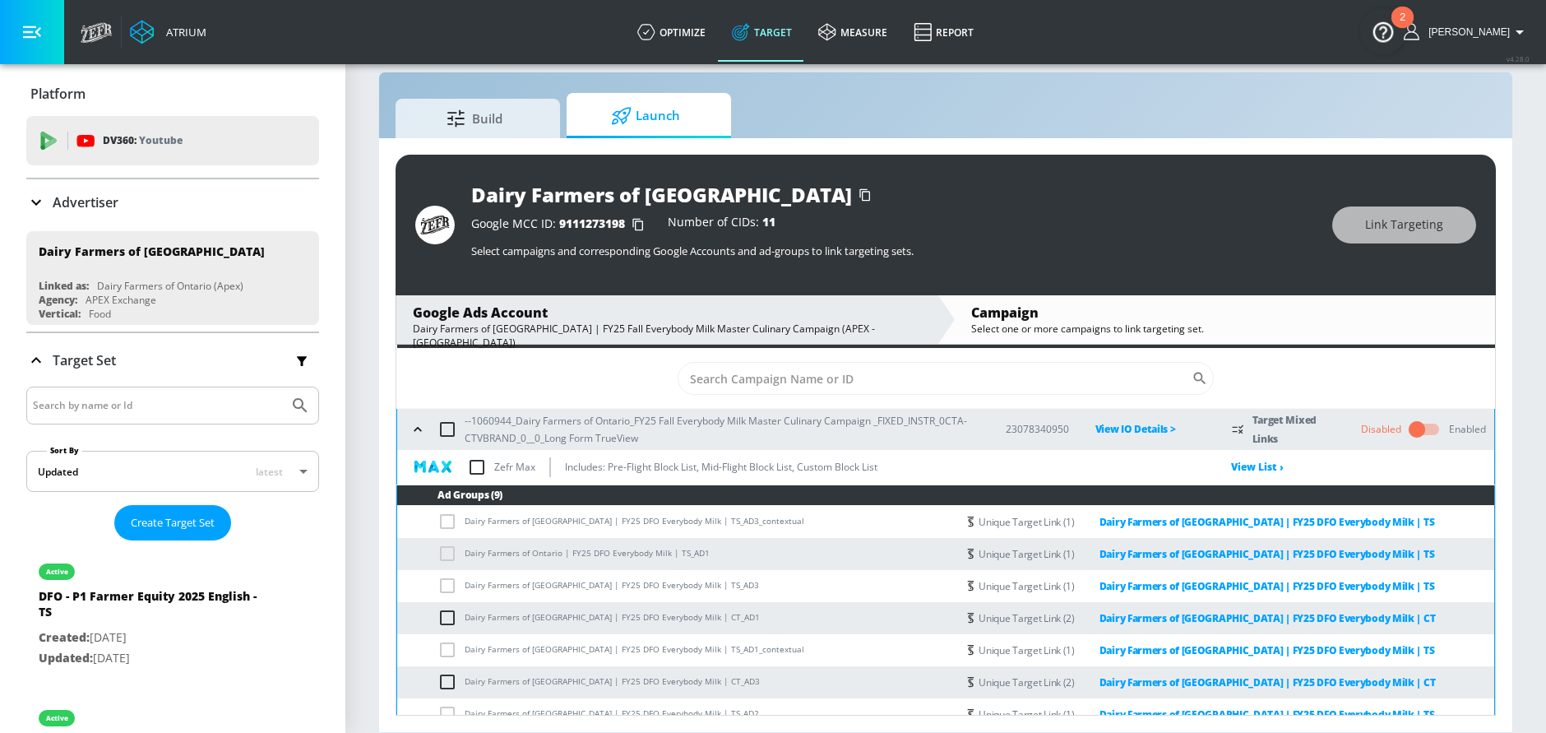
click at [409, 419] on div "--1060944_Dairy Farmers of Ontario_FY25 Fall Everybody Milk Master Culinary Cam…" at bounding box center [693, 429] width 574 height 35
click at [419, 431] on icon "button" at bounding box center [418, 429] width 16 height 16
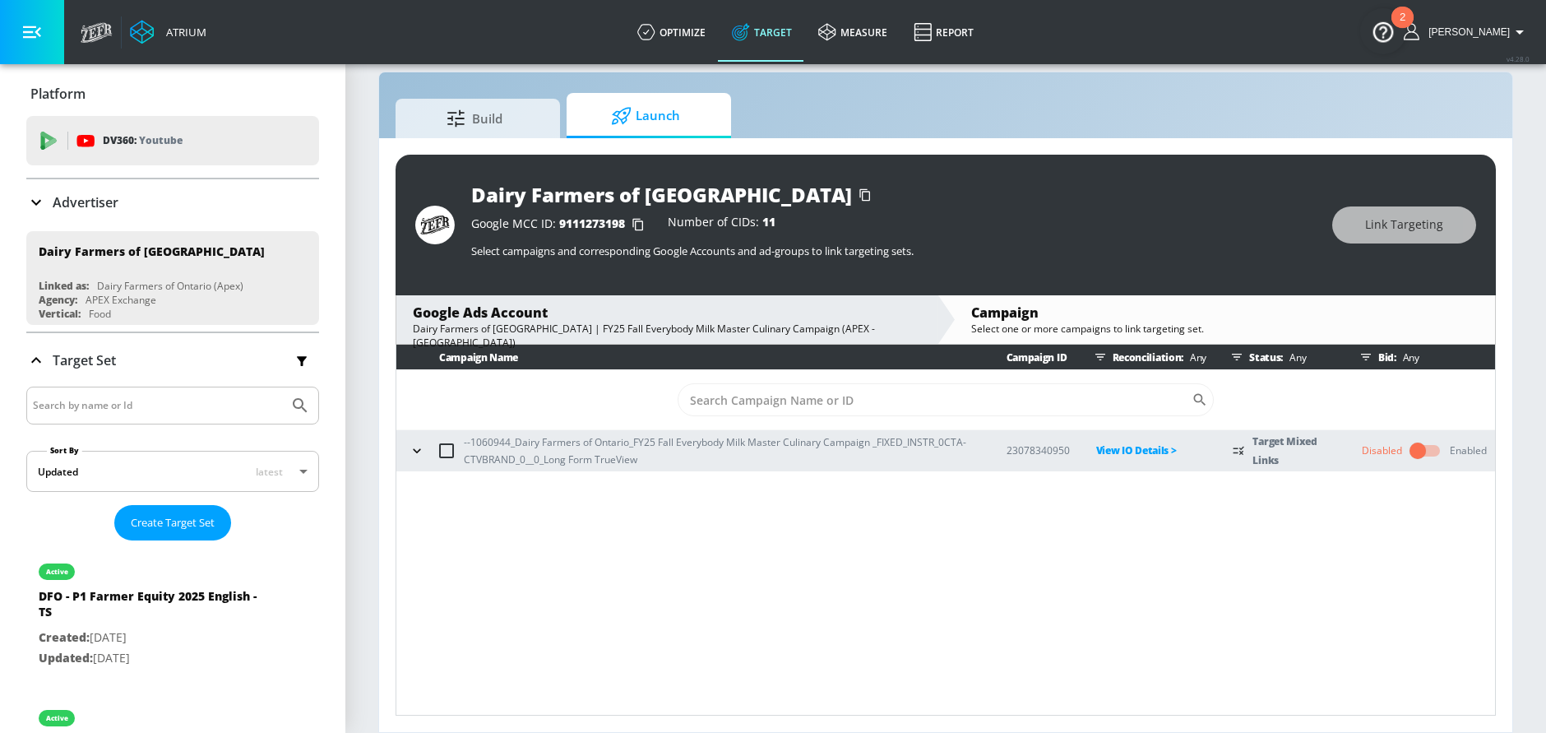
scroll to position [24, 0]
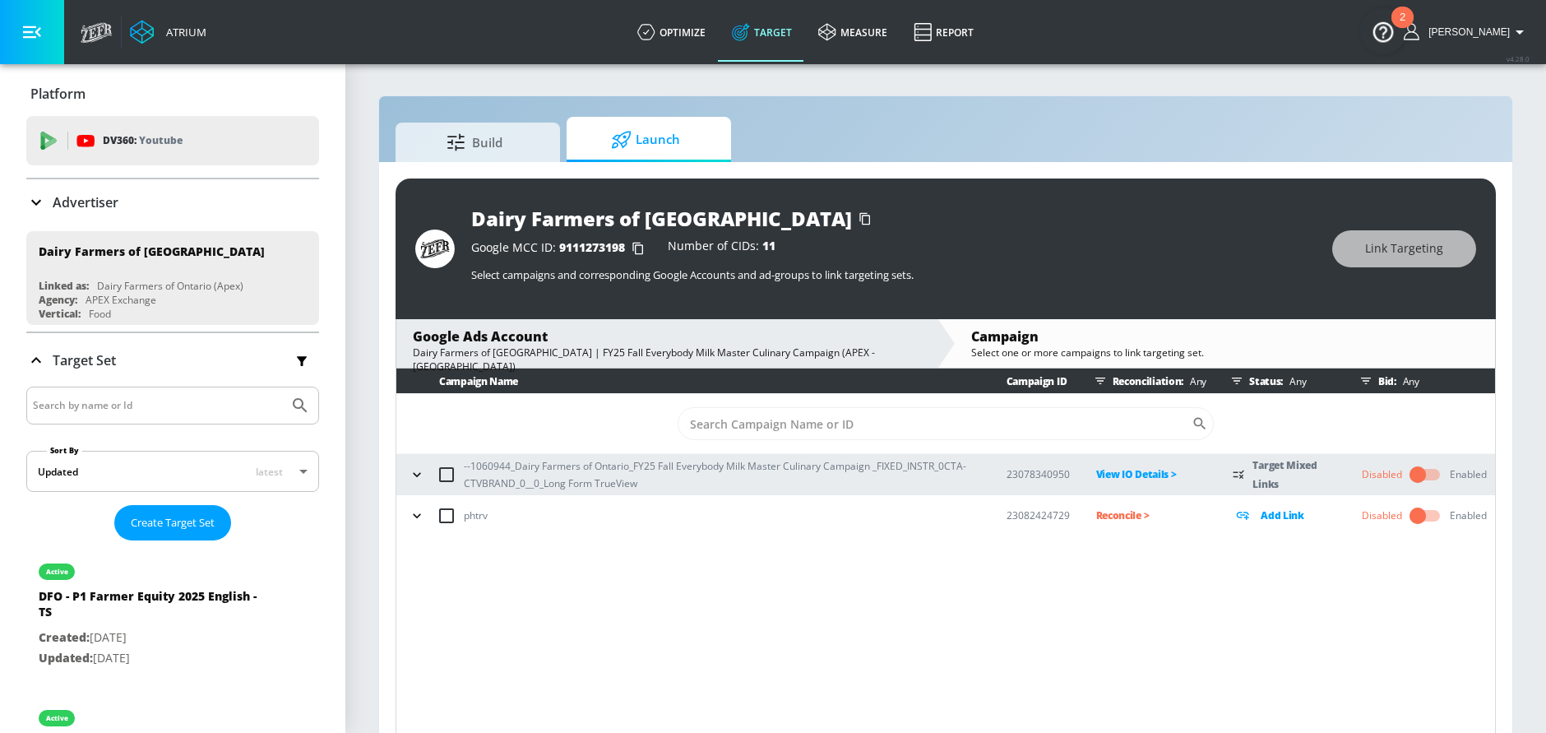
scroll to position [24, 0]
